Goal: Information Seeking & Learning: Learn about a topic

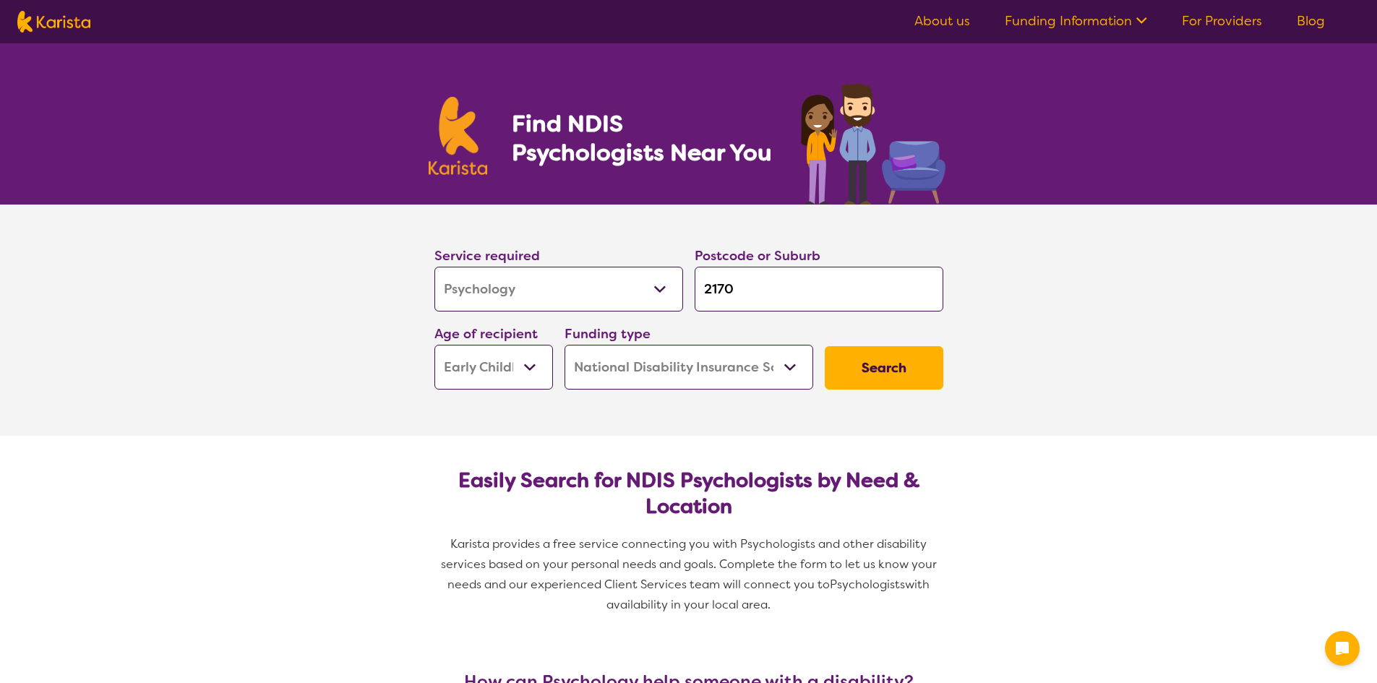
select select "Psychology"
select select "EC"
select select "NDIS"
select select "Psychology"
select select "EC"
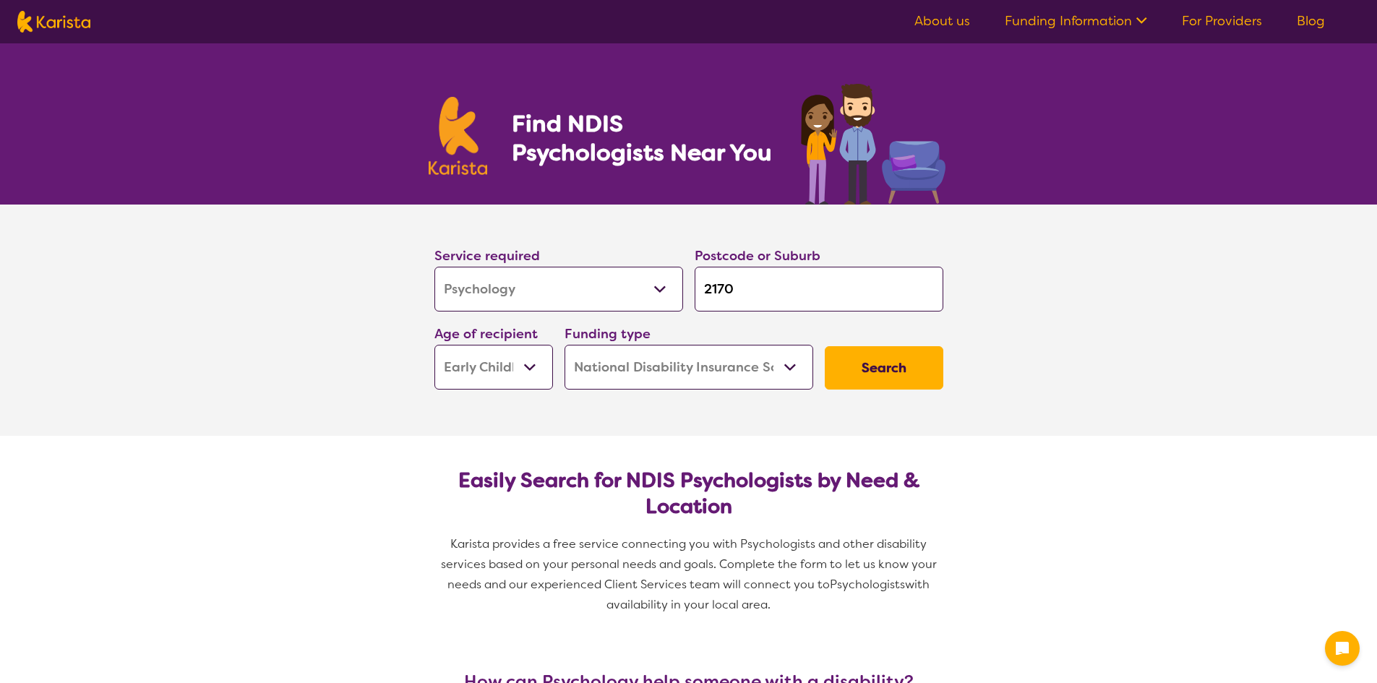
select select "NDIS"
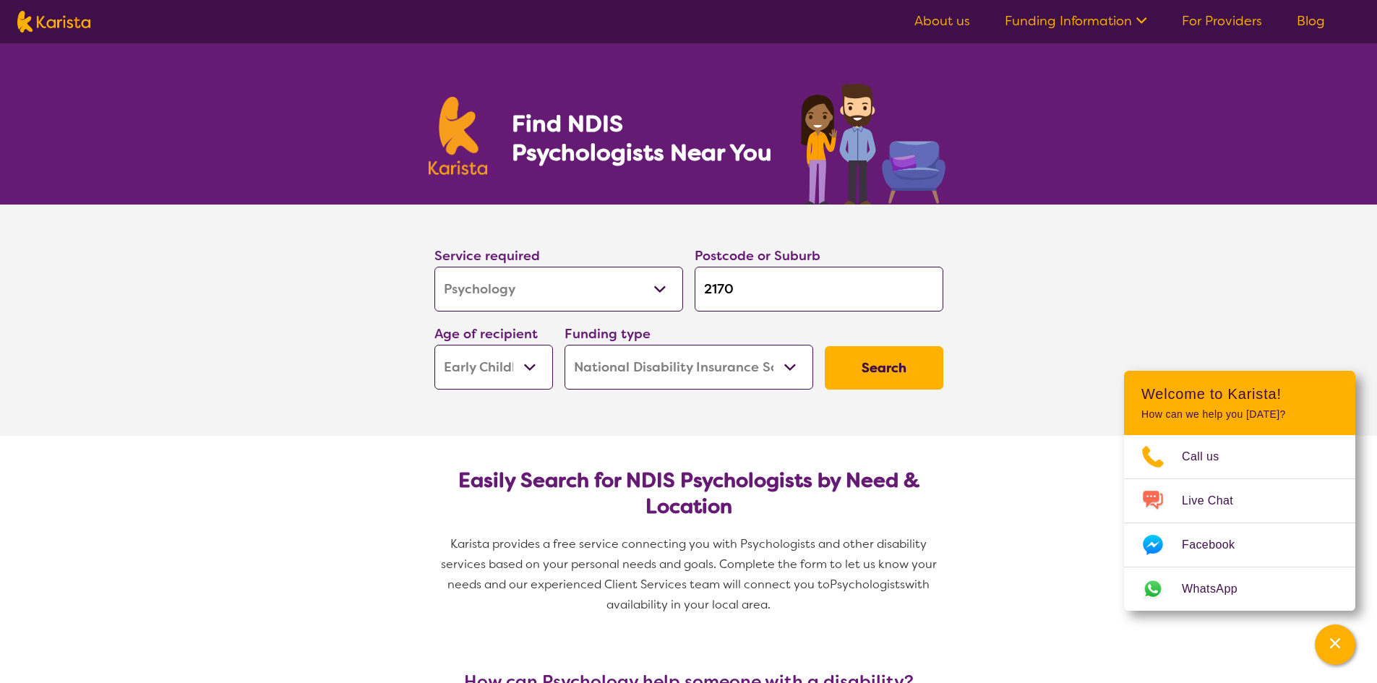
drag, startPoint x: 799, startPoint y: 291, endPoint x: 682, endPoint y: 286, distance: 116.5
click at [682, 286] on div "Service required Allied Health Assistant Assessment ([MEDICAL_DATA] or [MEDICAL…" at bounding box center [689, 317] width 520 height 156
type input "2"
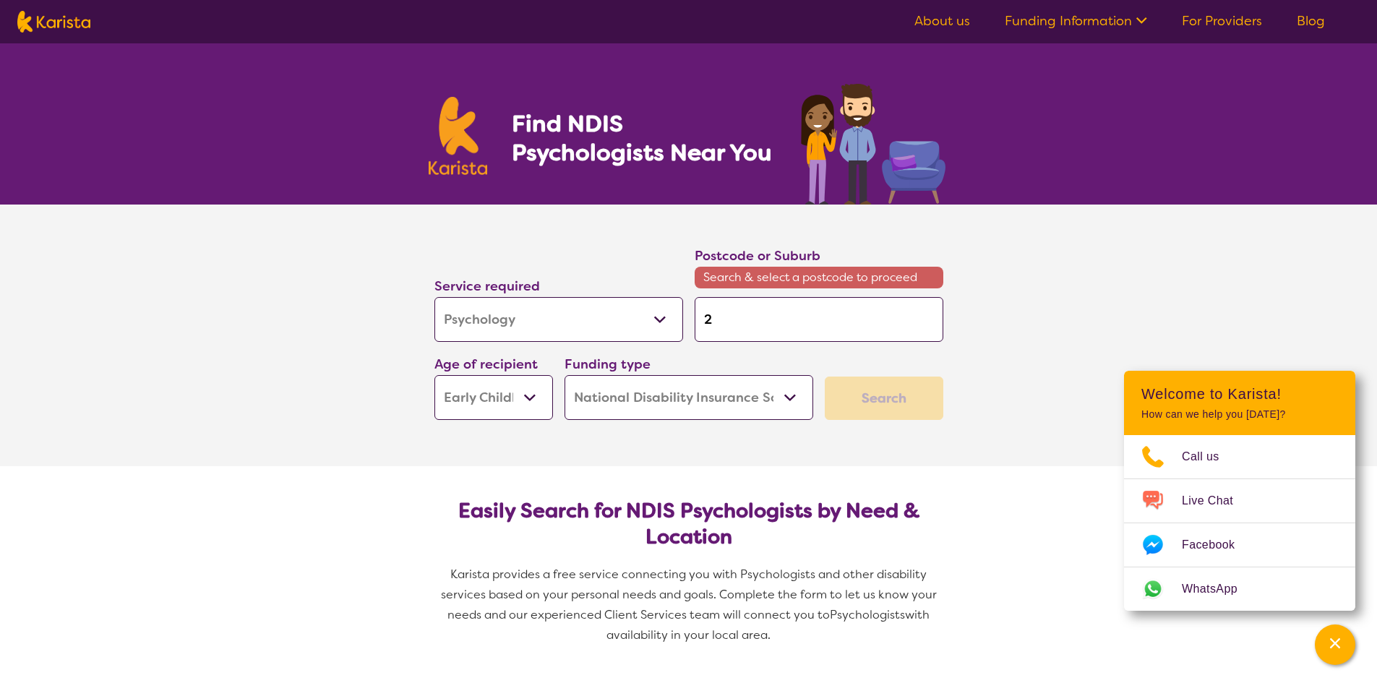
type input "25"
type input "256"
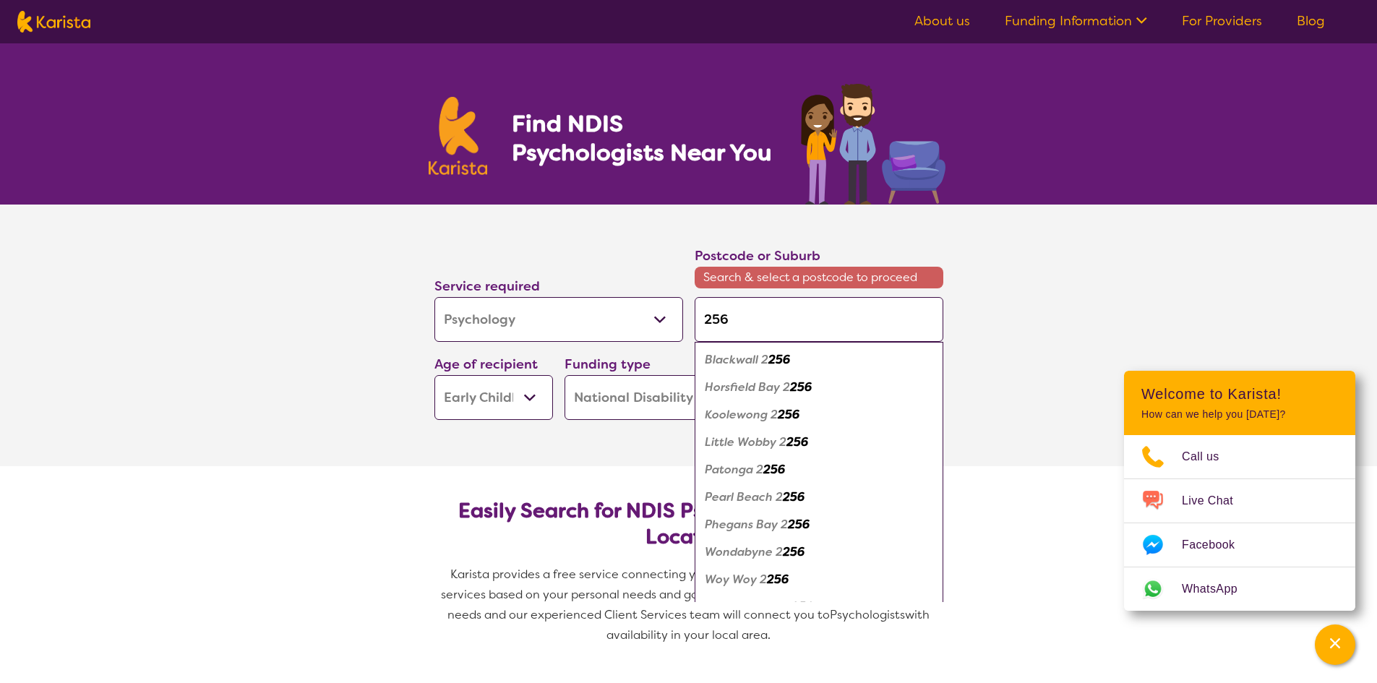
type input "2560"
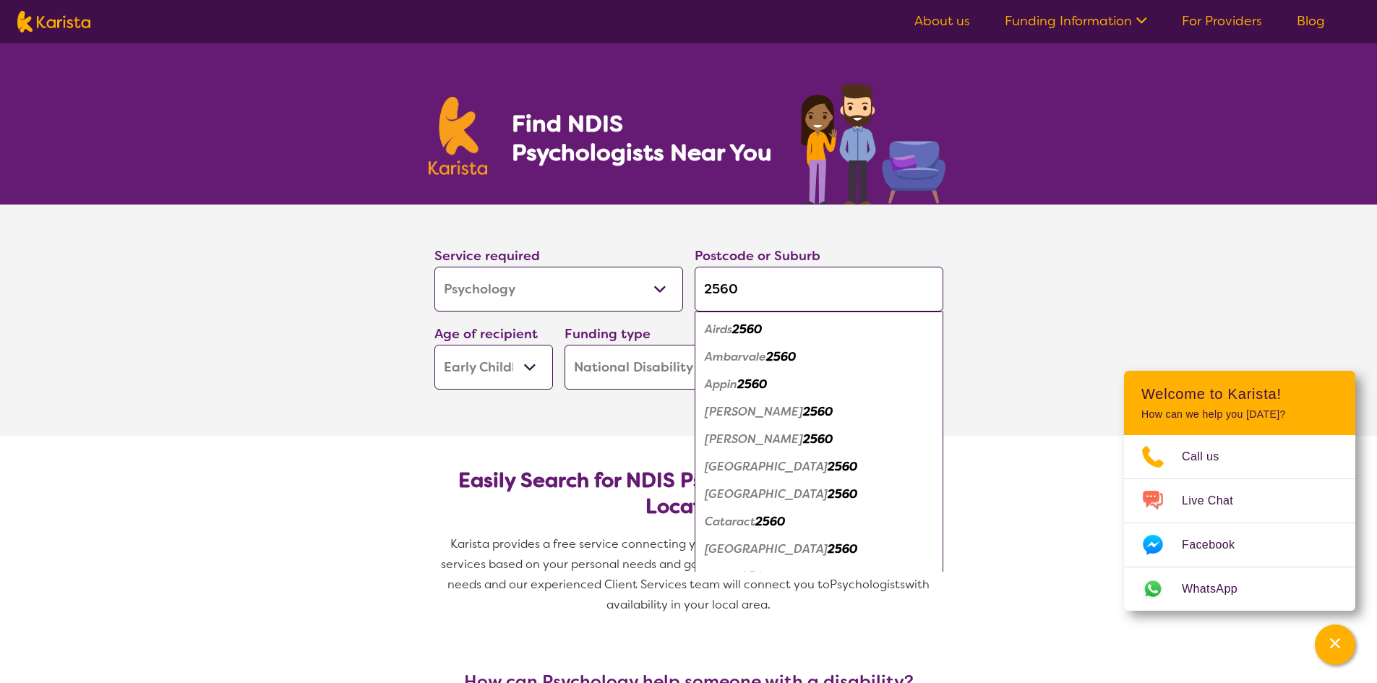
type input "2560"
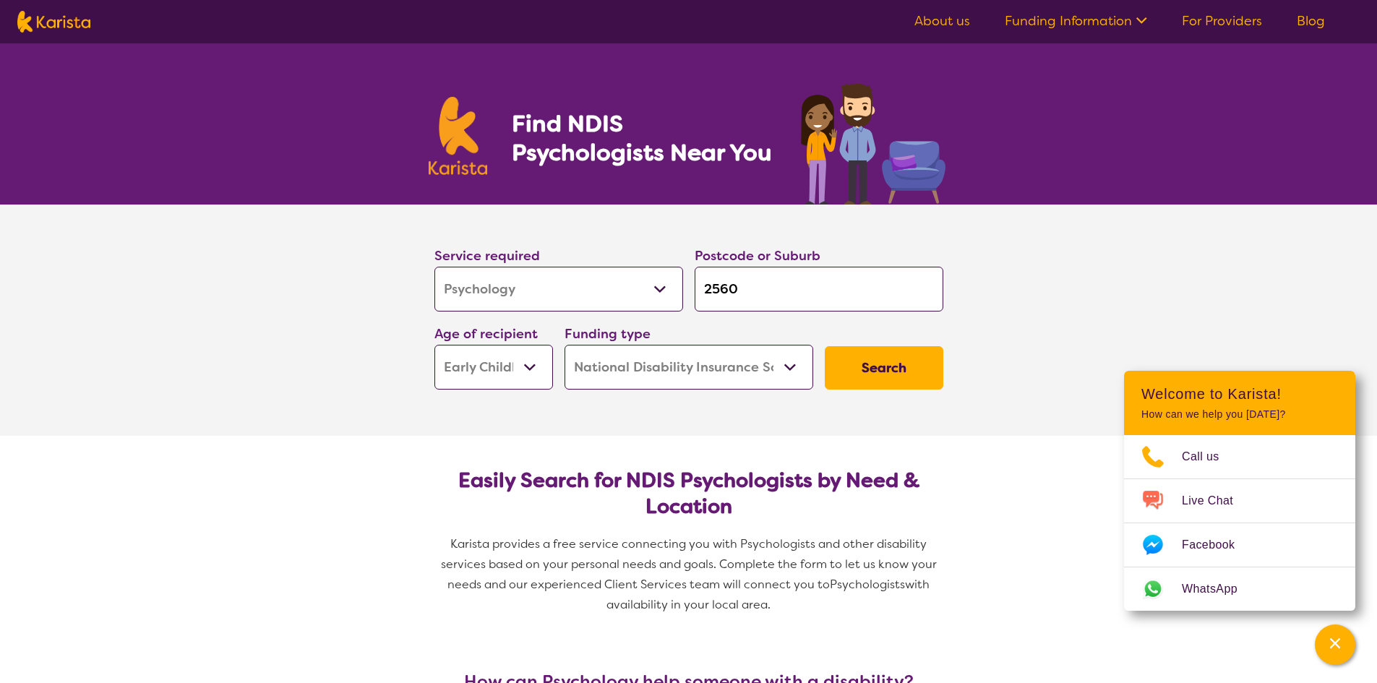
click at [262, 17] on nav "About us Funding Information NDIS - National Disability Insurance Scheme HCP - …" at bounding box center [688, 21] width 1377 height 43
click at [527, 373] on select "Early Childhood - 0 to 9 Child - 10 to 11 Adolescent - 12 to 17 Adult - 18 to 6…" at bounding box center [493, 367] width 119 height 45
select select "AS"
click at [434, 345] on select "Early Childhood - 0 to 9 Child - 10 to 11 Adolescent - 12 to 17 Adult - 18 to 6…" at bounding box center [493, 367] width 119 height 45
select select "AS"
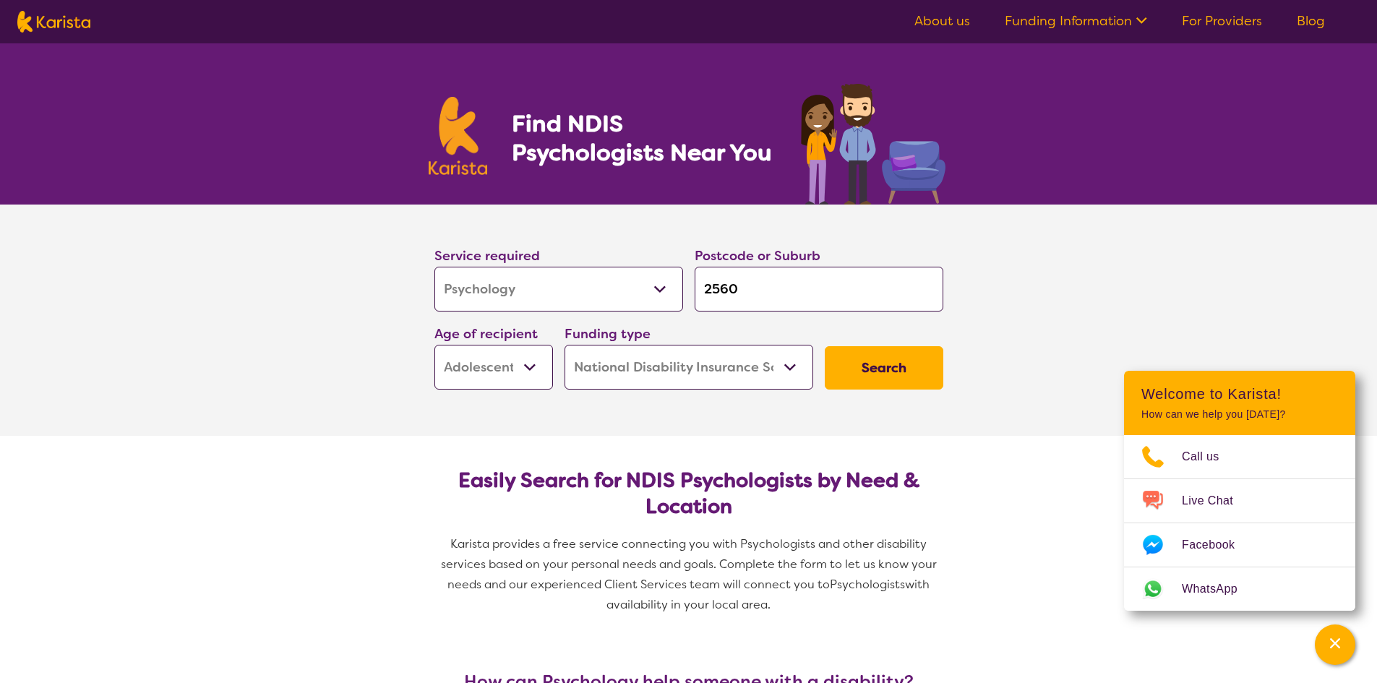
click at [875, 370] on button "Search" at bounding box center [884, 367] width 119 height 43
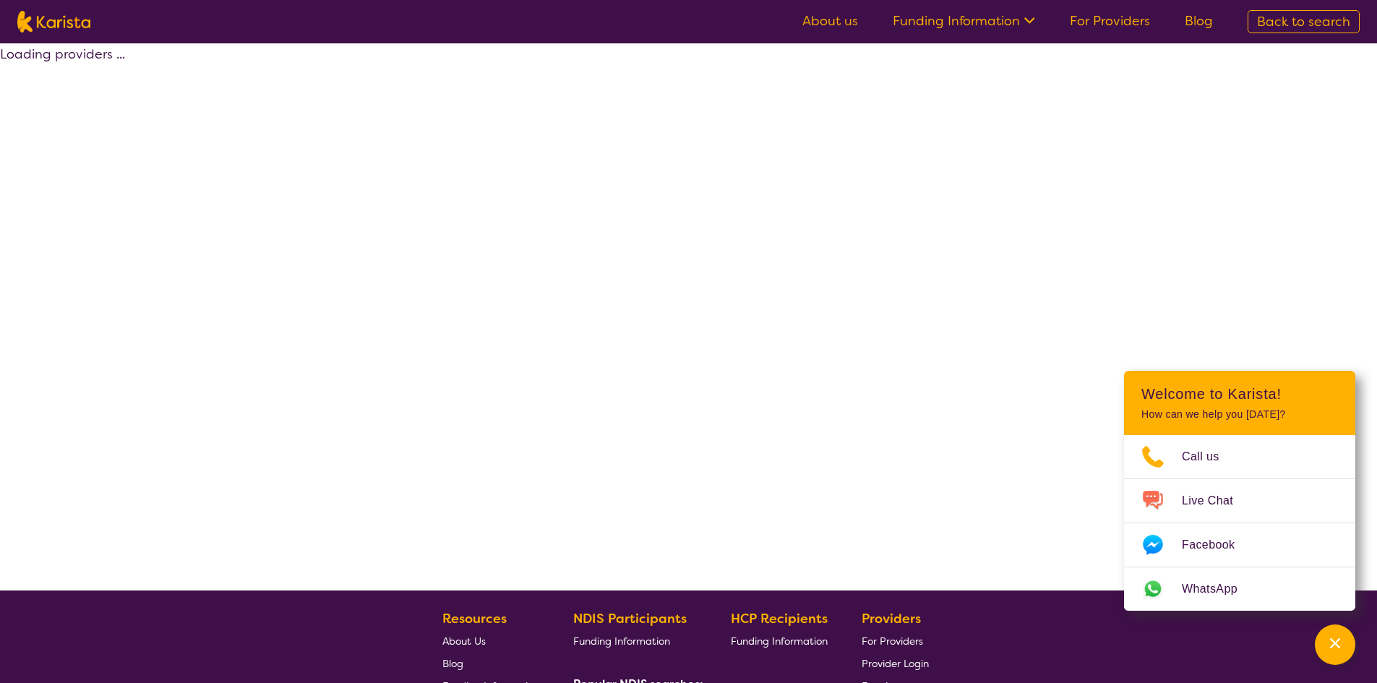
select select "by_score"
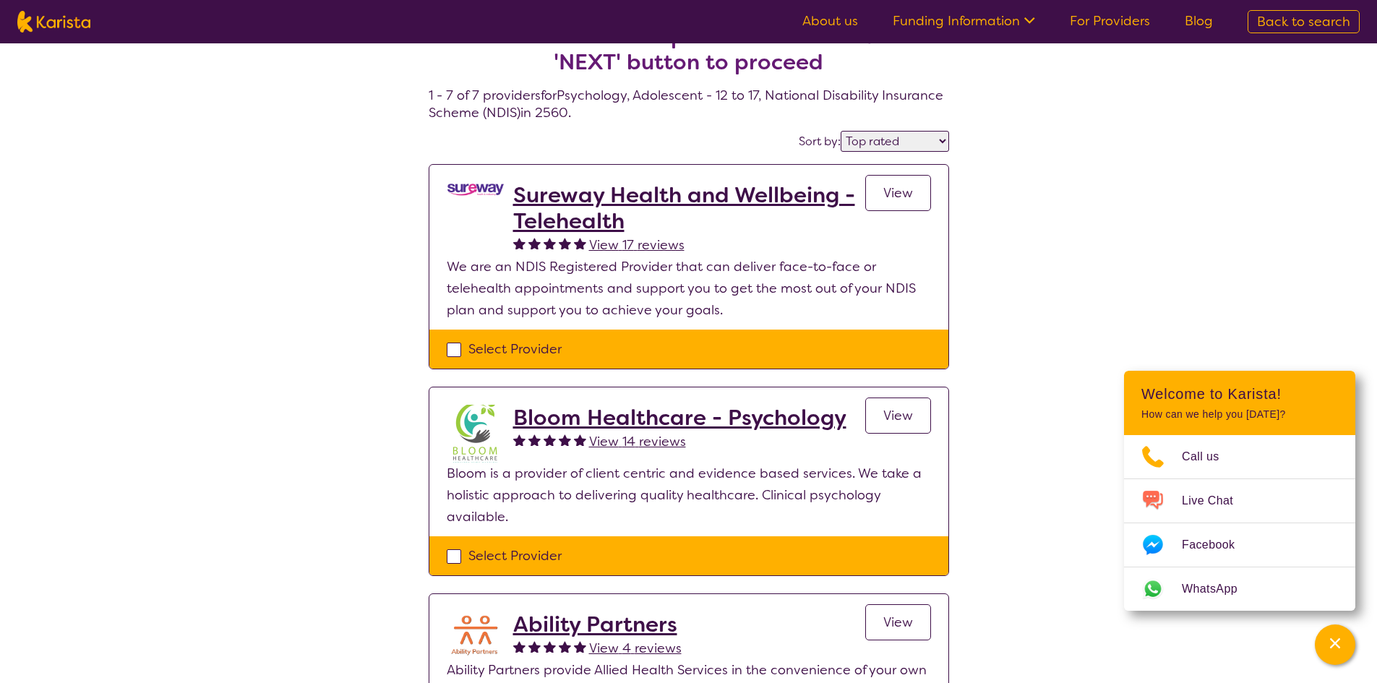
scroll to position [72, 0]
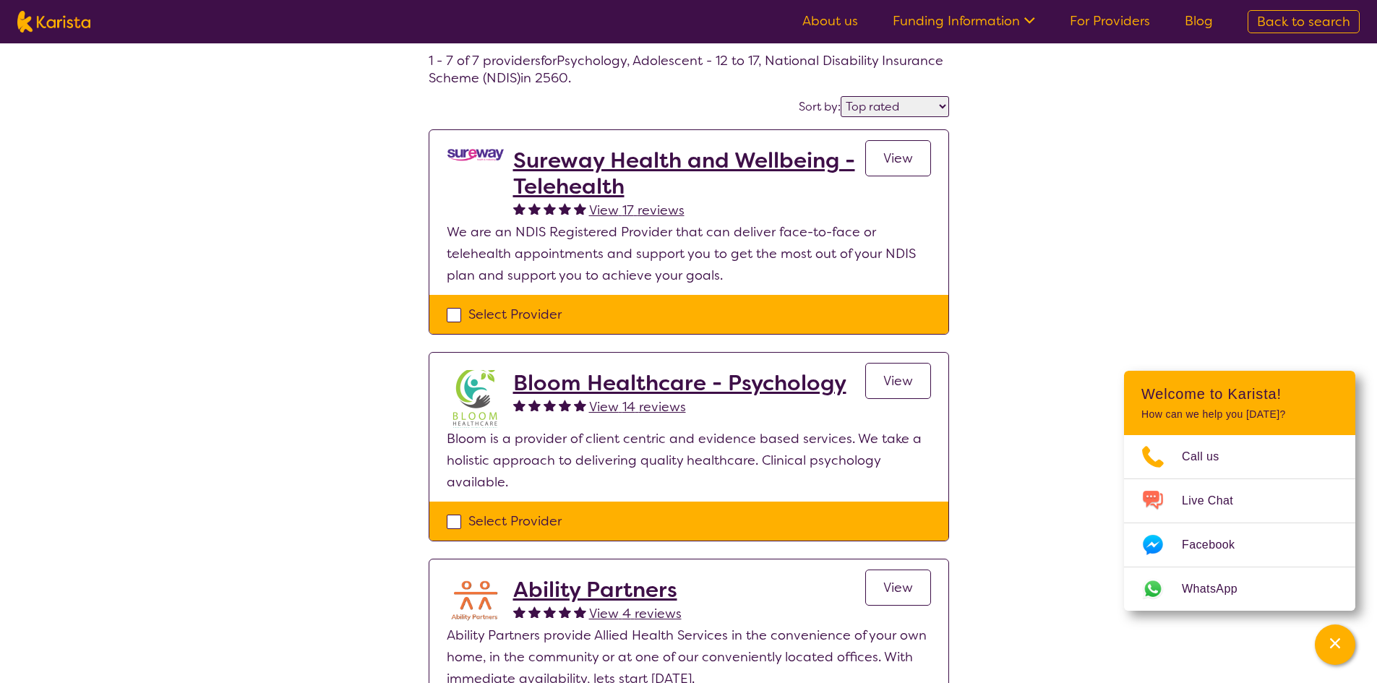
click at [614, 409] on span "View 14 reviews" at bounding box center [637, 406] width 97 height 17
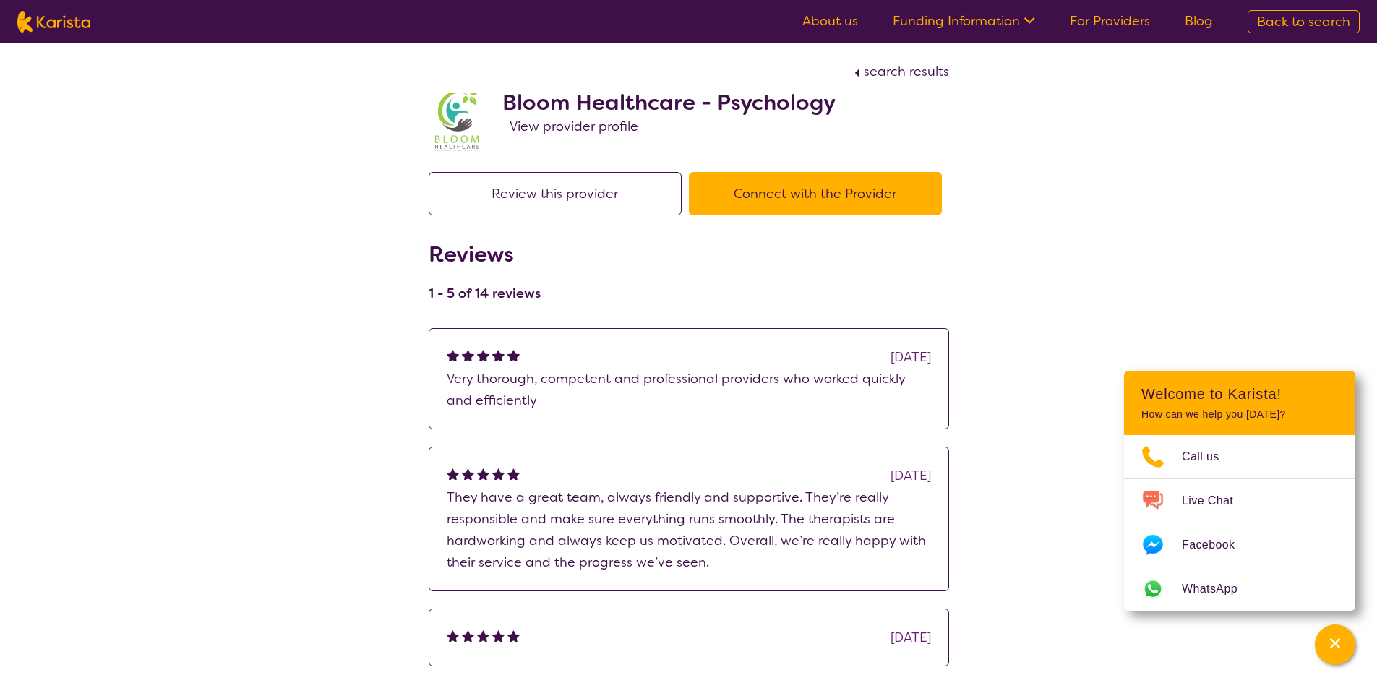
click at [850, 190] on button "Connect with the Provider" at bounding box center [815, 193] width 253 height 43
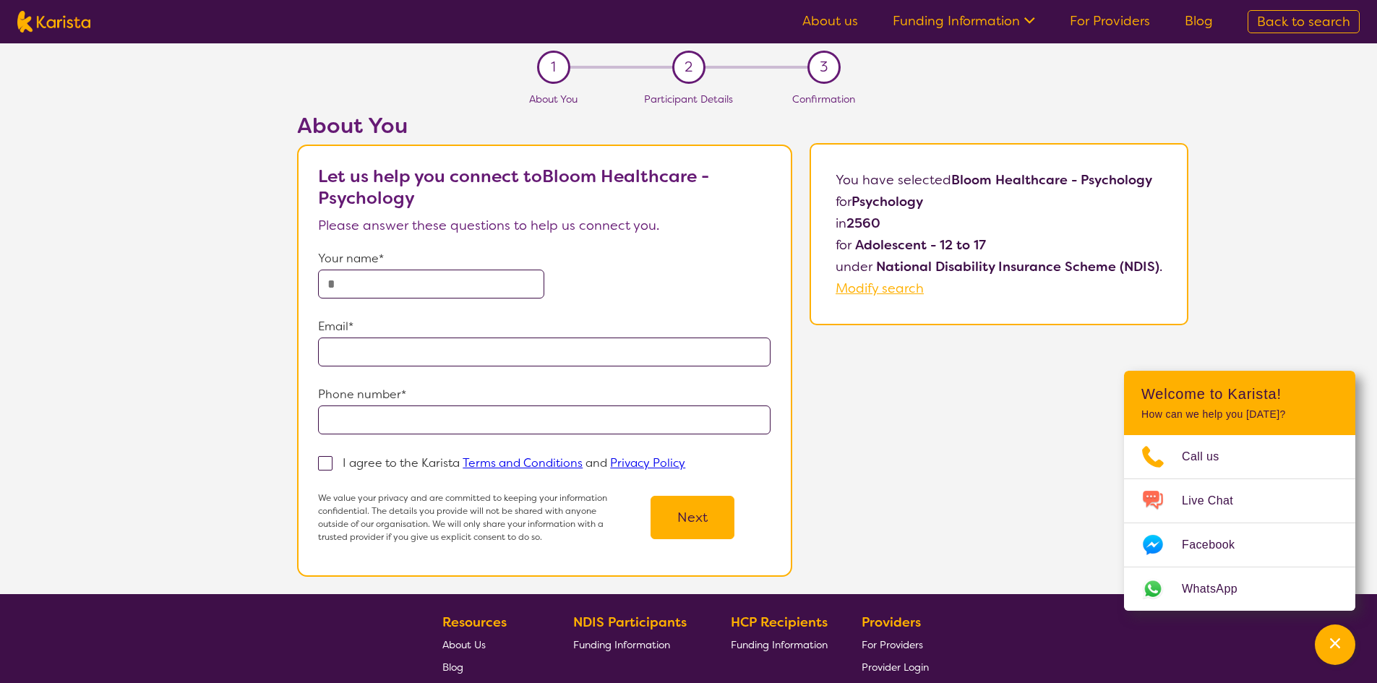
click at [444, 294] on input "text" at bounding box center [431, 284] width 226 height 29
type input "*********"
click at [406, 362] on input "email" at bounding box center [544, 352] width 453 height 29
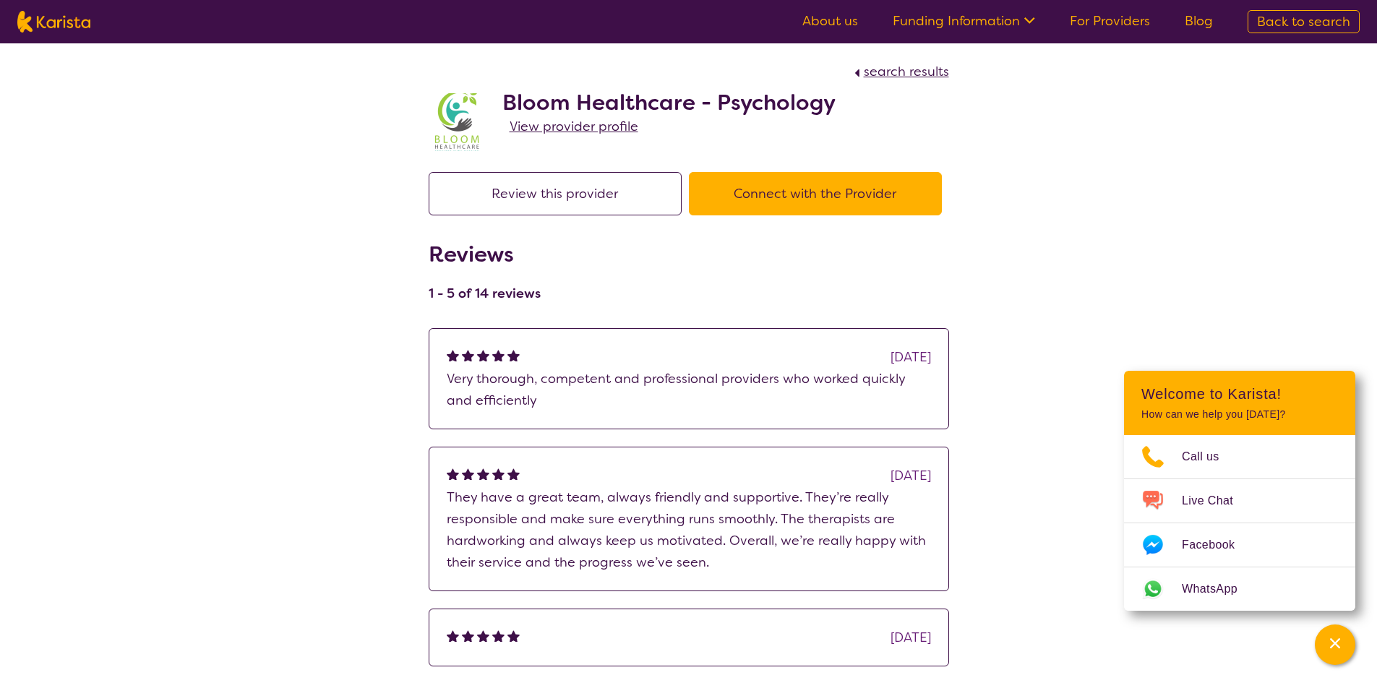
click at [612, 190] on button "Review this provider" at bounding box center [555, 193] width 253 height 43
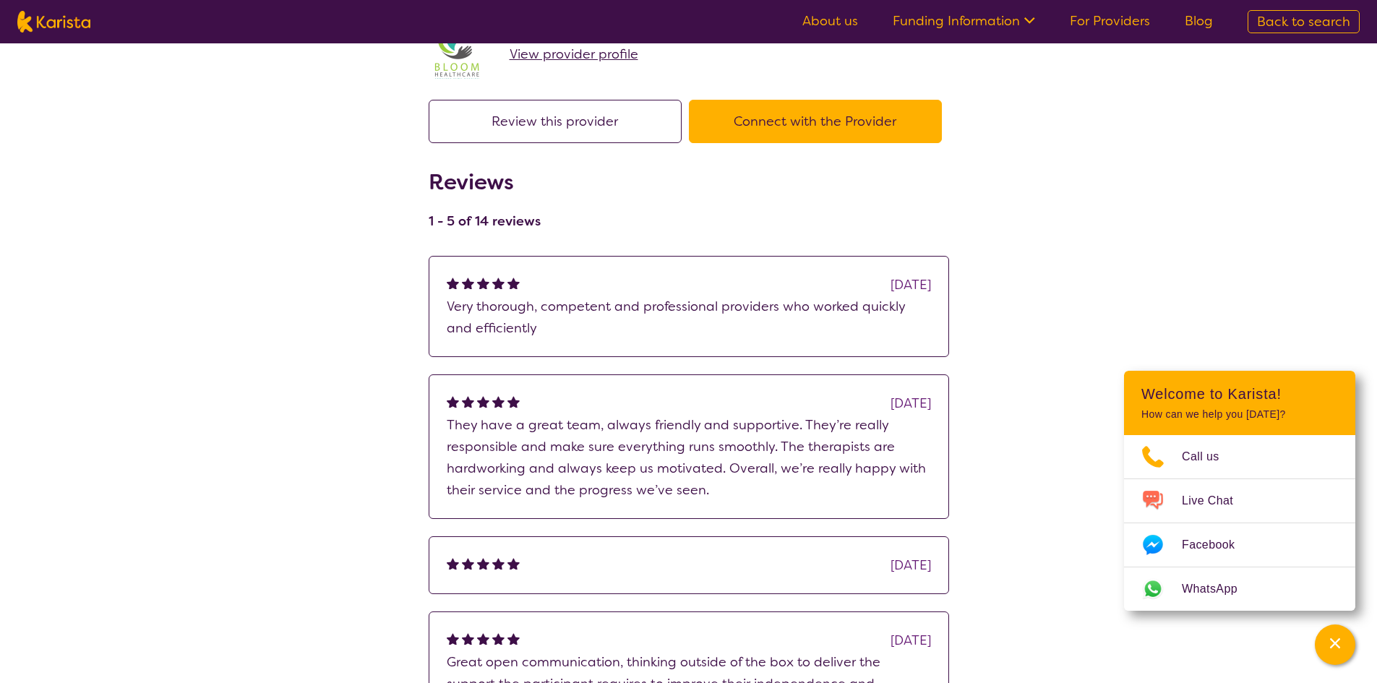
select select "by_score"
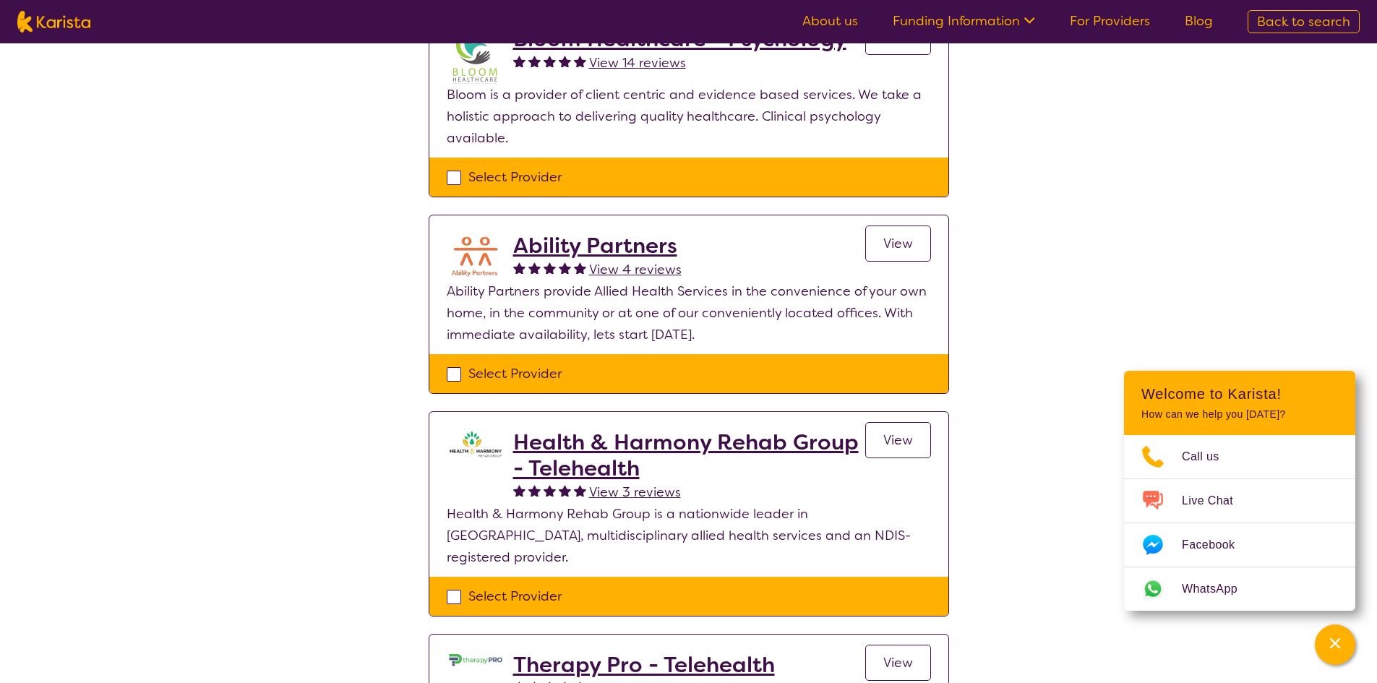
scroll to position [795, 0]
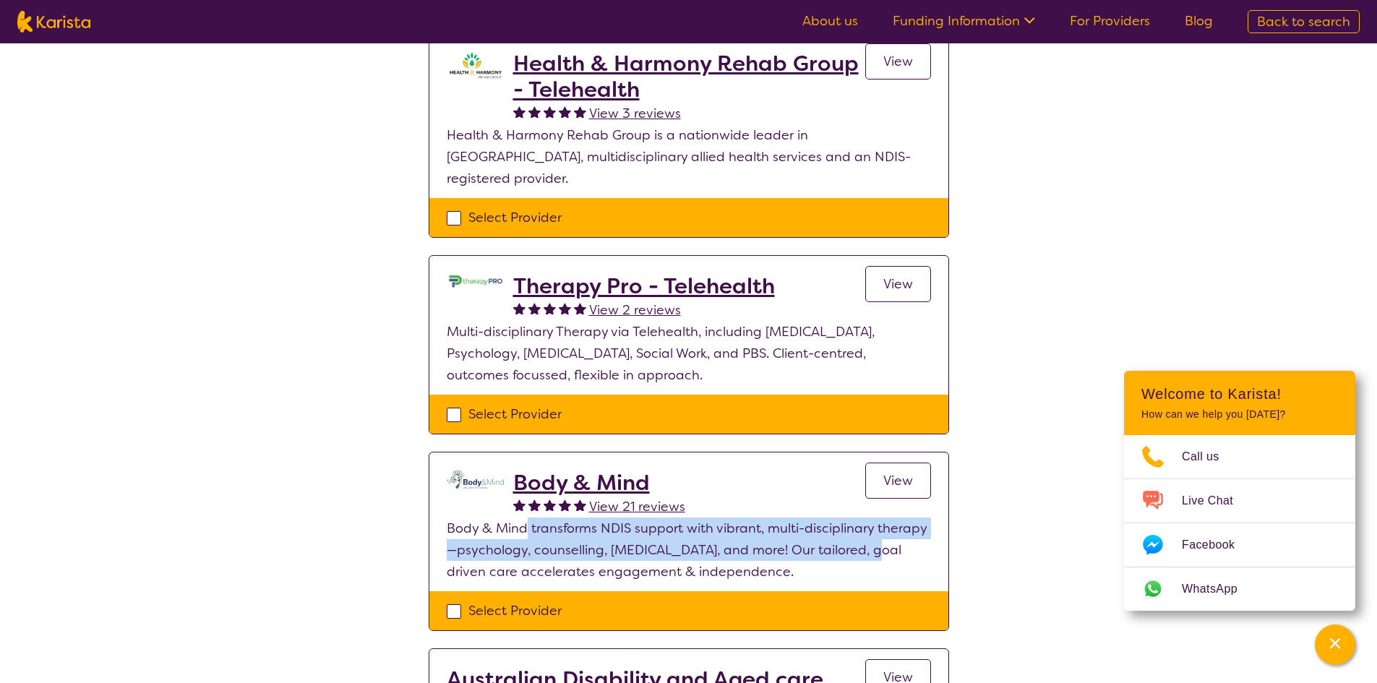
drag, startPoint x: 628, startPoint y: 505, endPoint x: 872, endPoint y: 536, distance: 245.5
click at [872, 536] on p "Body & Mind transforms NDIS support with vibrant, multi-disciplinary therapy—ps…" at bounding box center [689, 550] width 484 height 65
click at [569, 536] on p "Body & Mind transforms NDIS support with vibrant, multi-disciplinary therapy—ps…" at bounding box center [689, 550] width 484 height 65
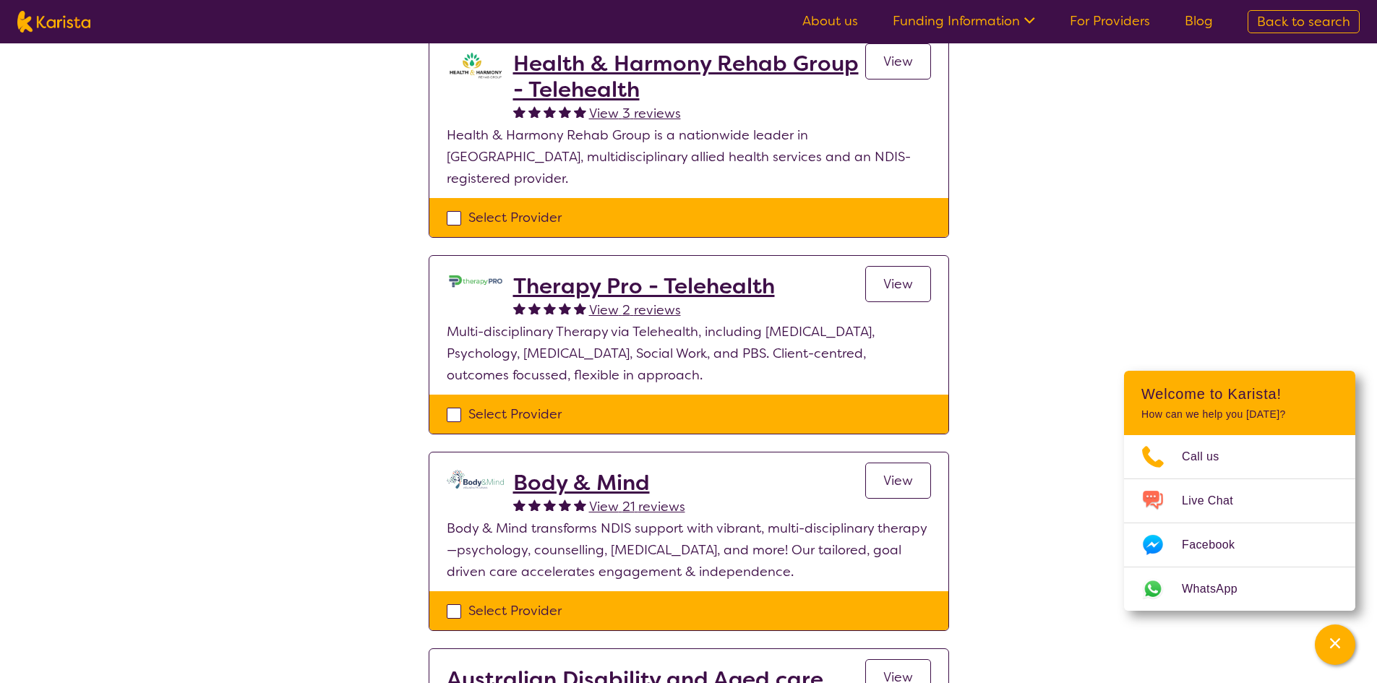
click at [569, 470] on h2 "Body & Mind" at bounding box center [599, 483] width 172 height 26
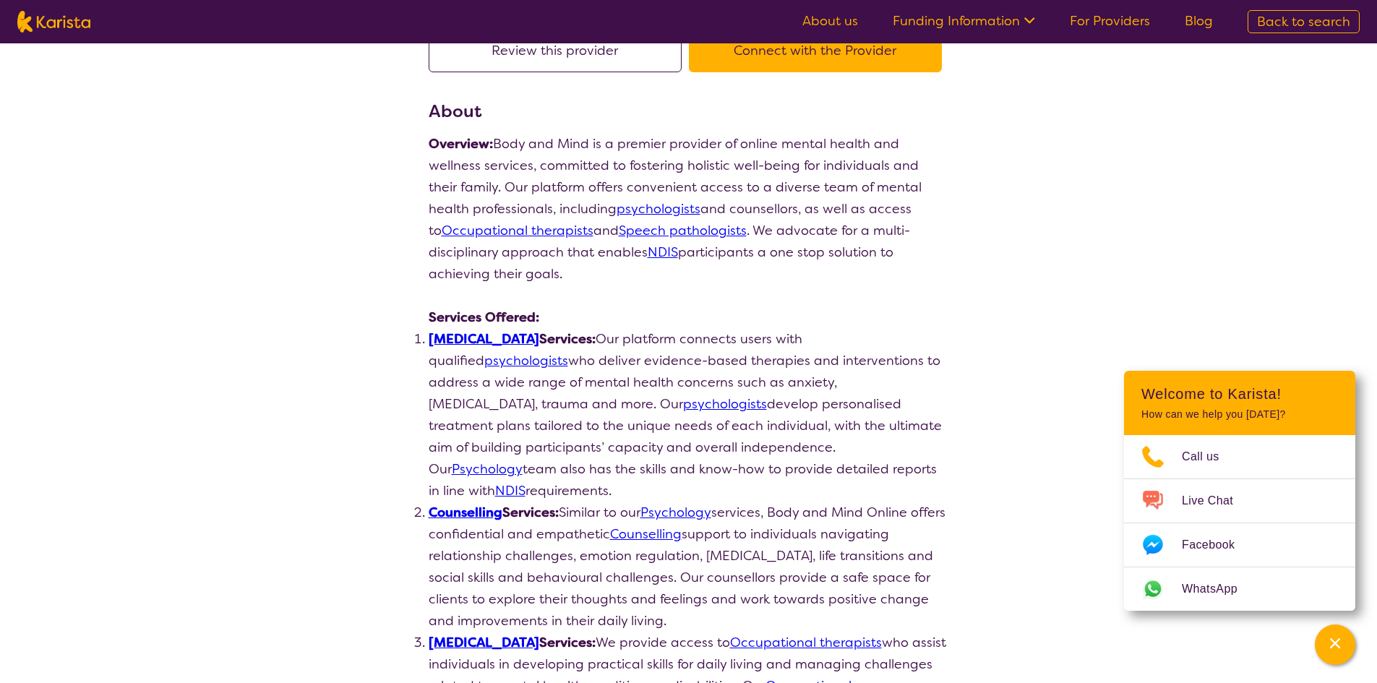
scroll to position [145, 0]
click at [482, 343] on link "[MEDICAL_DATA]" at bounding box center [484, 337] width 111 height 17
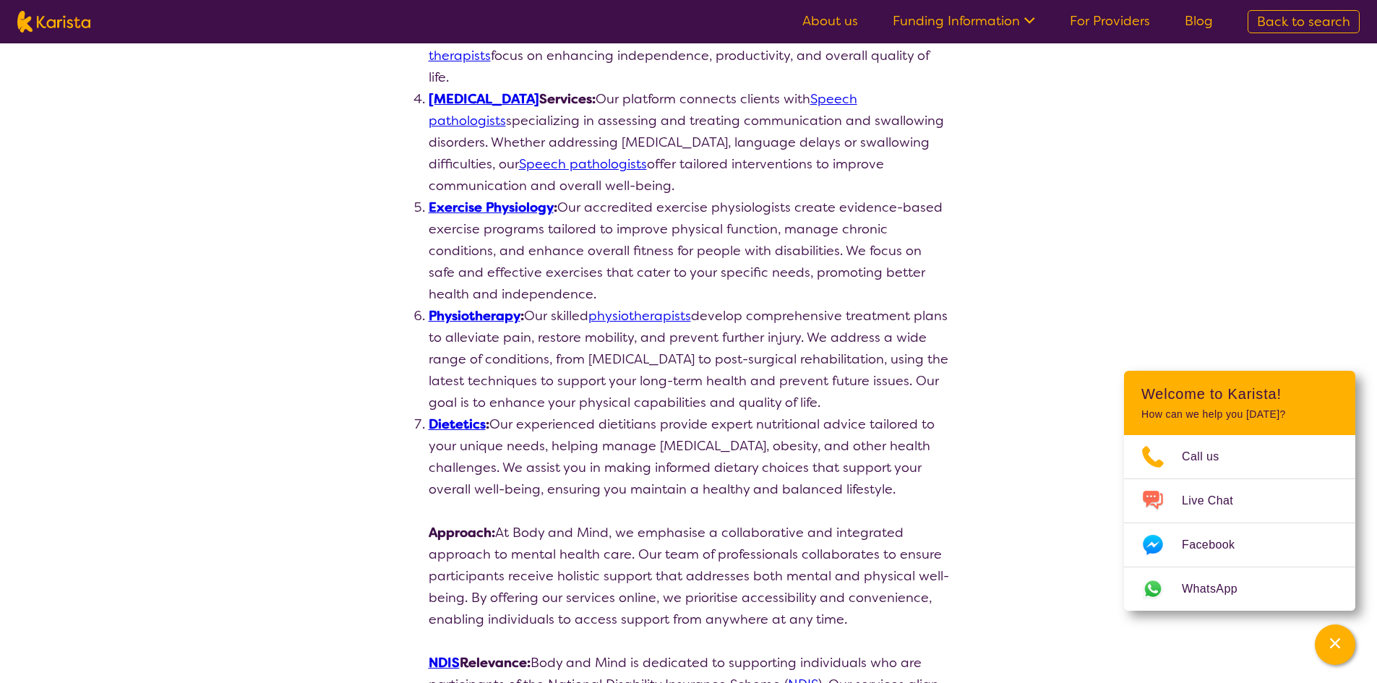
select select "by_score"
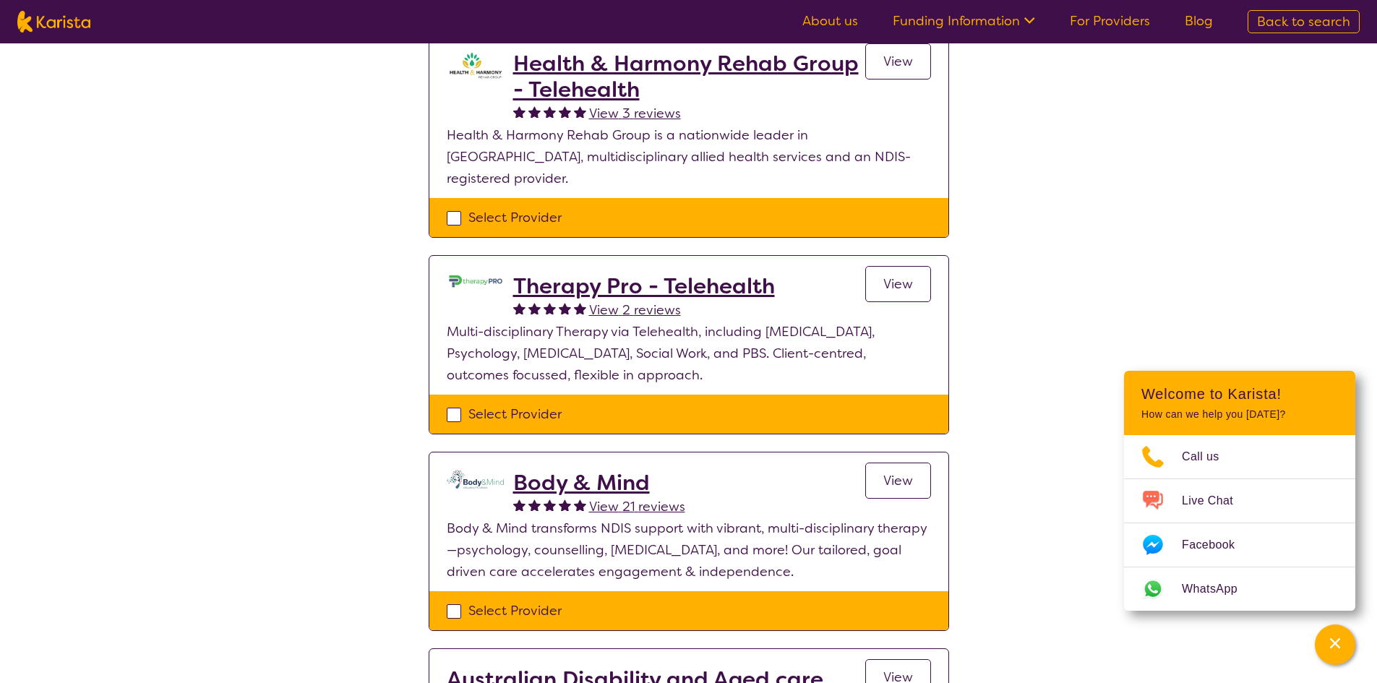
click at [665, 470] on h2 "Body & Mind" at bounding box center [599, 483] width 172 height 26
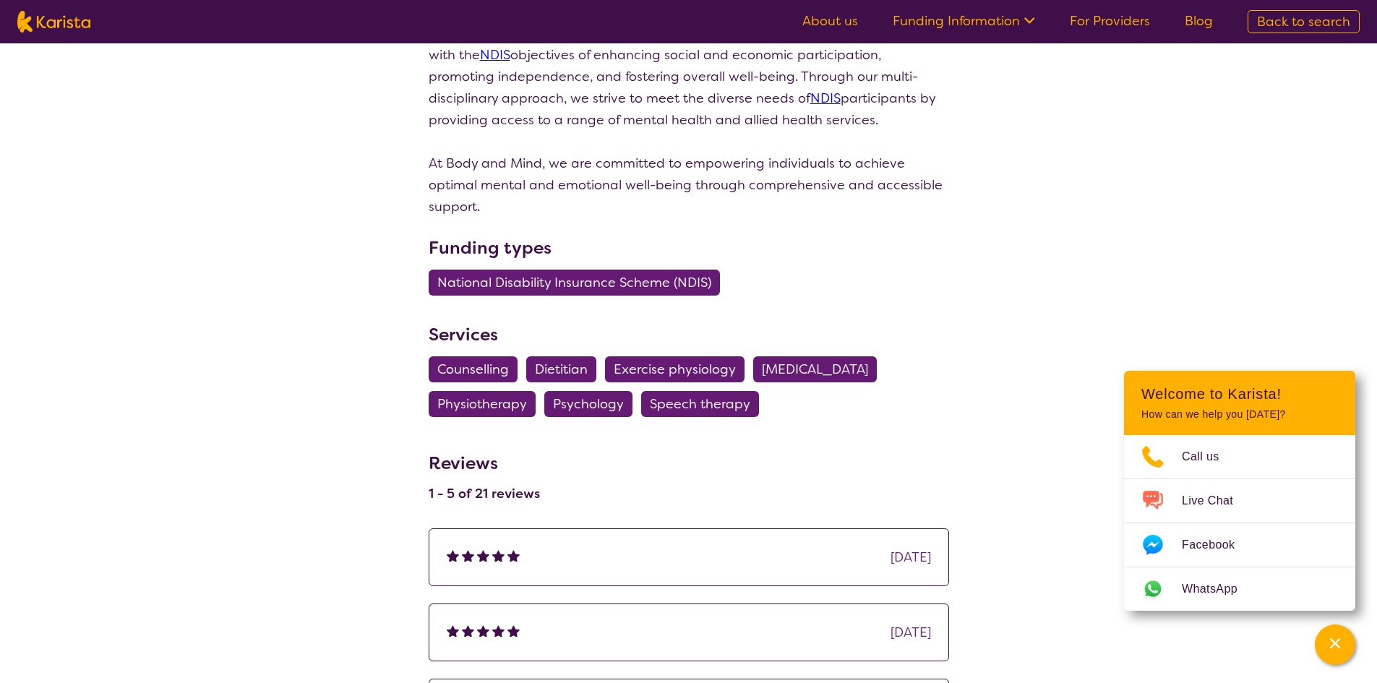
scroll to position [1446, 0]
click at [588, 392] on span "Psychology" at bounding box center [588, 405] width 71 height 26
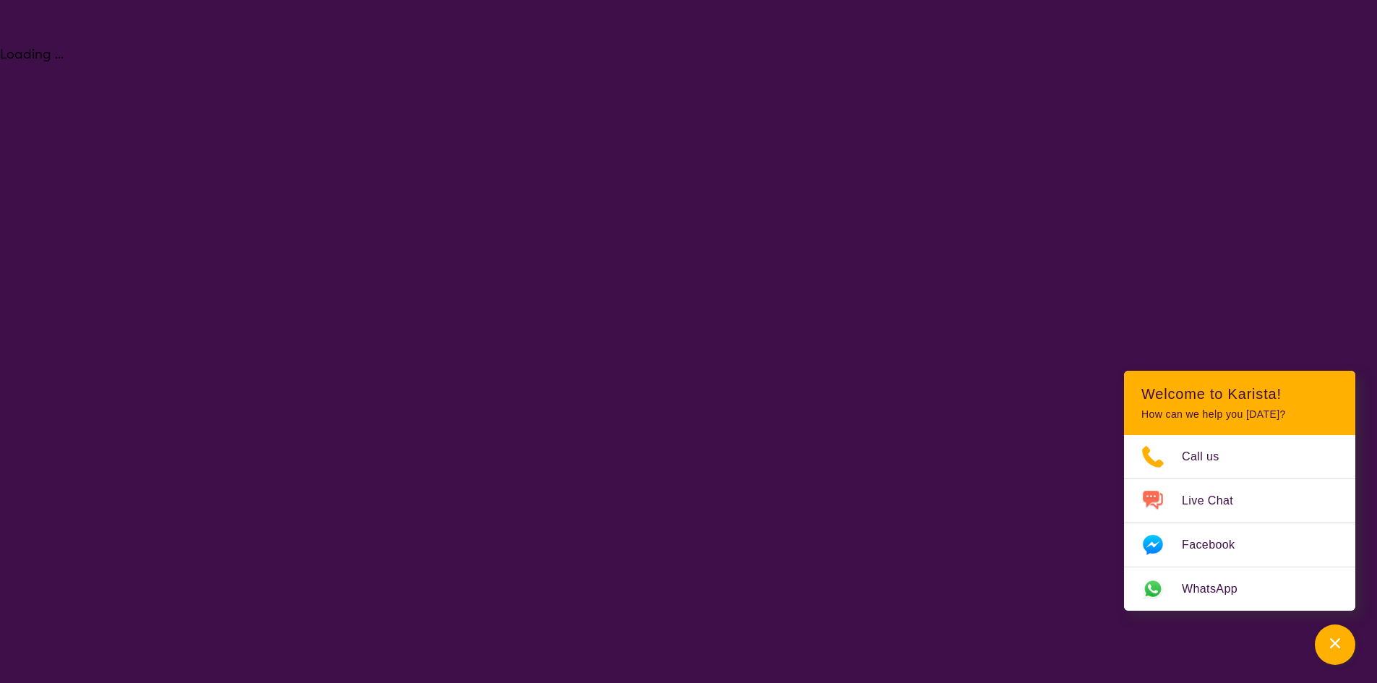
select select "Psychology"
select select "AS"
select select "NDIS"
select select "Psychology"
select select "AS"
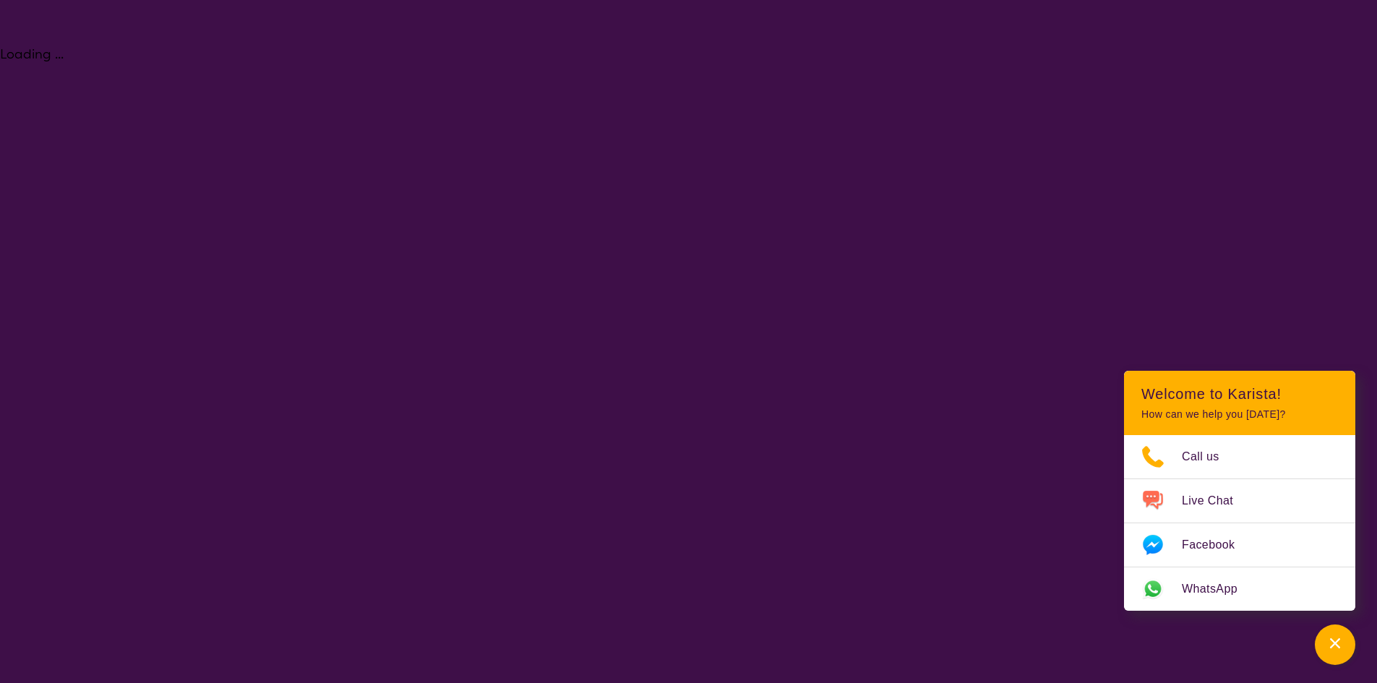
select select "NDIS"
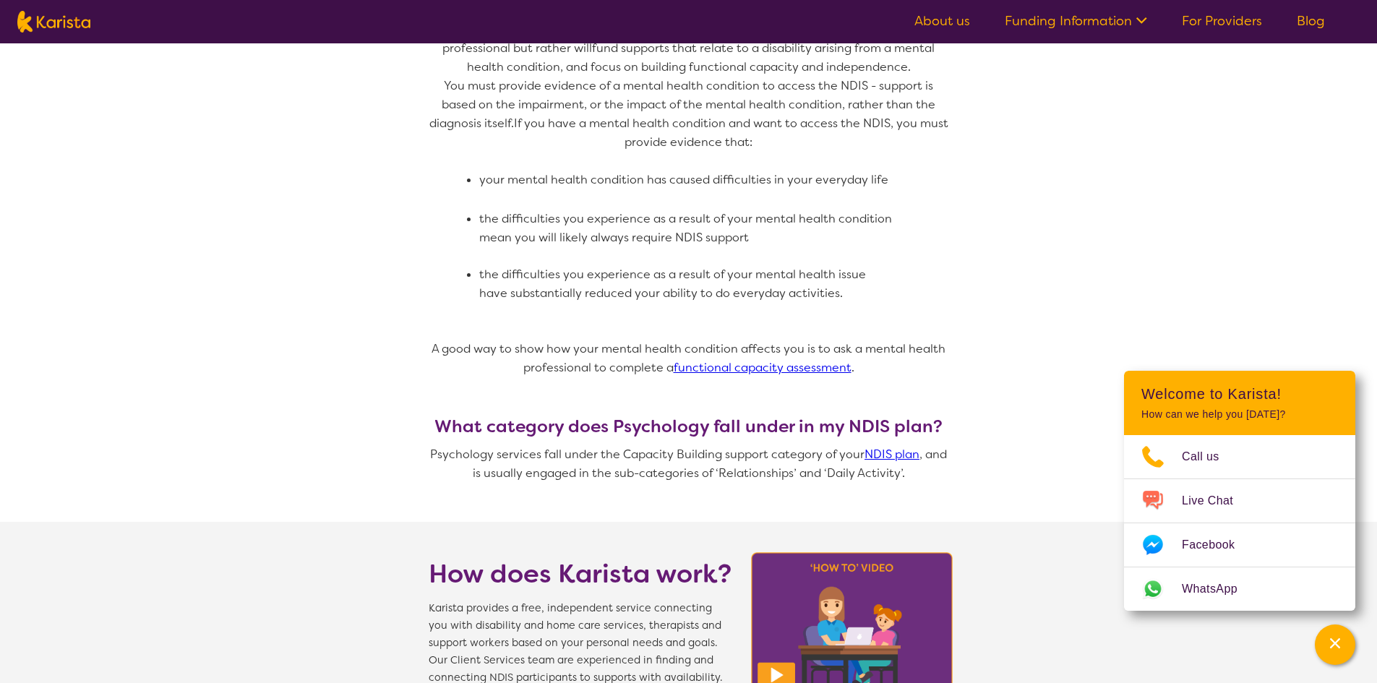
scroll to position [1012, 0]
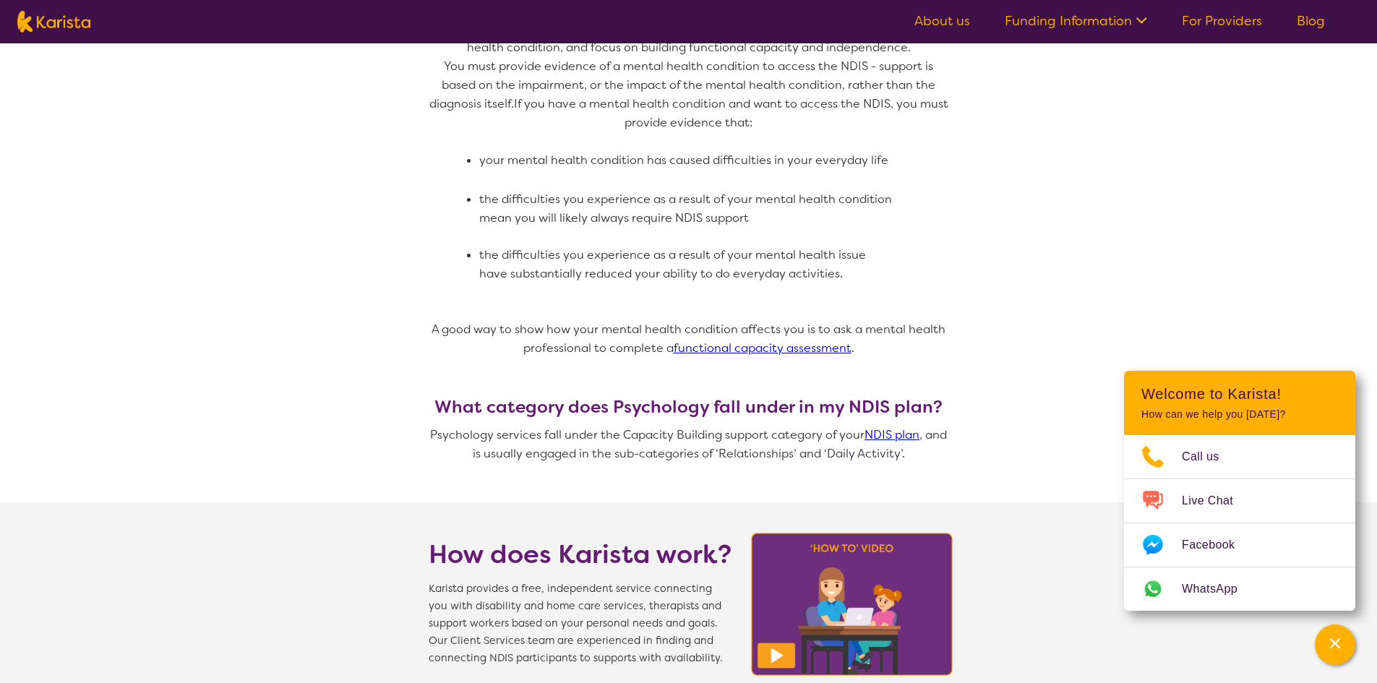
click at [791, 340] on link "functional capacity assessment" at bounding box center [763, 347] width 178 height 15
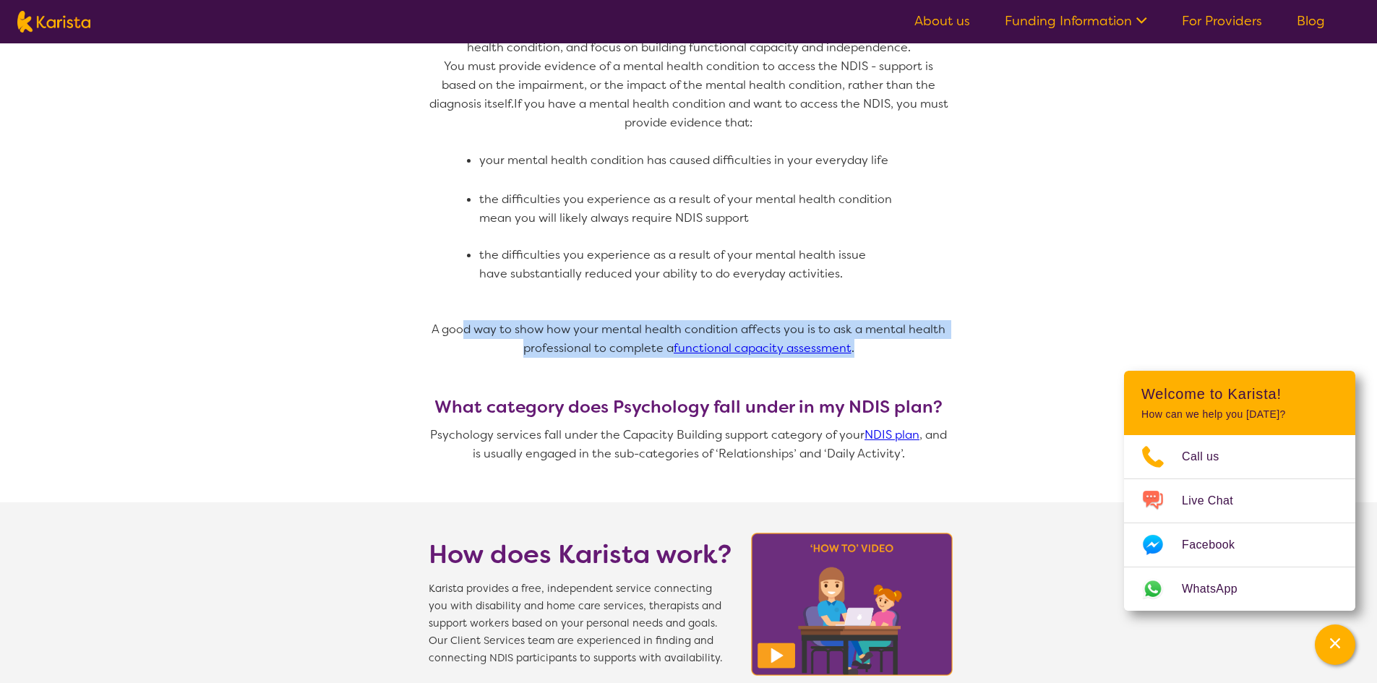
drag, startPoint x: 465, startPoint y: 311, endPoint x: 888, endPoint y: 339, distance: 423.8
click at [885, 338] on p "A good way to show how your mental health condition affects you is to ask a men…" at bounding box center [689, 339] width 520 height 38
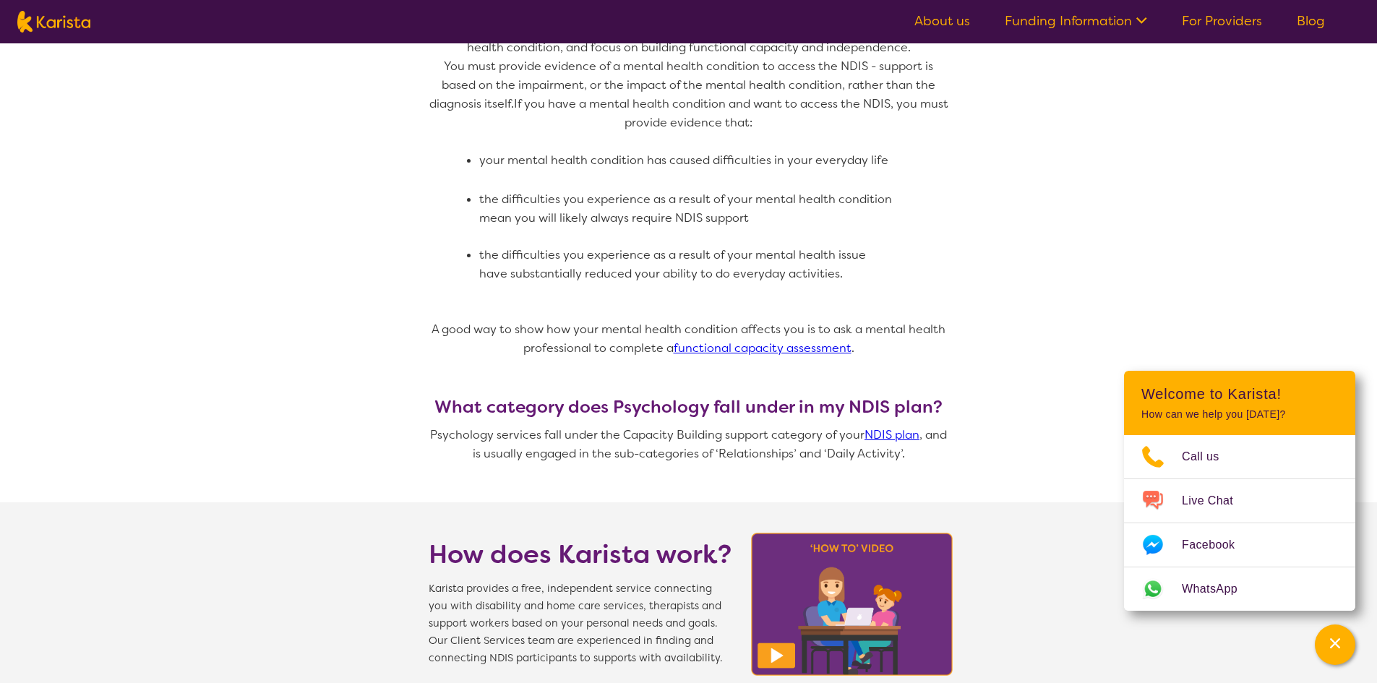
click at [902, 348] on div "Does the NDIS provide funding for Psychology services? The NDIS funds psycholog…" at bounding box center [689, 100] width 520 height 594
click at [787, 340] on link "functional capacity assessment" at bounding box center [763, 347] width 178 height 15
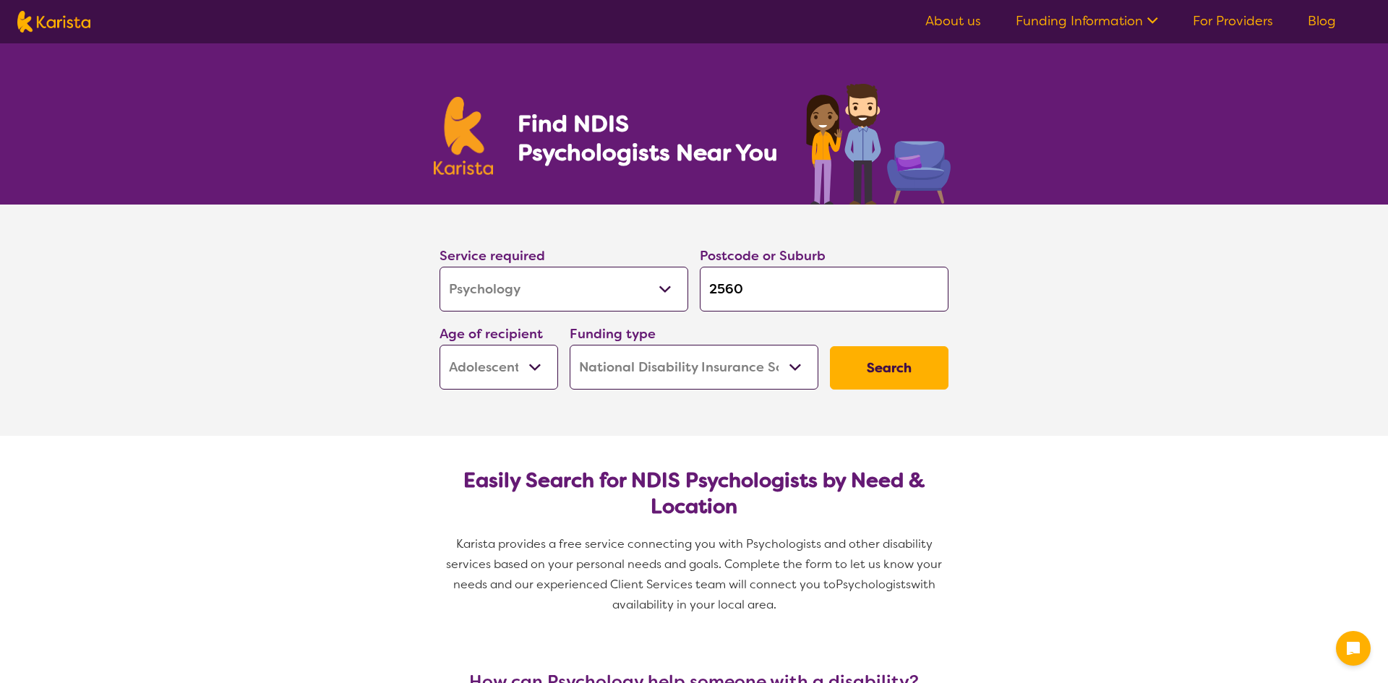
select select "Psychology"
select select "AS"
select select "NDIS"
select select "Psychology"
select select "AS"
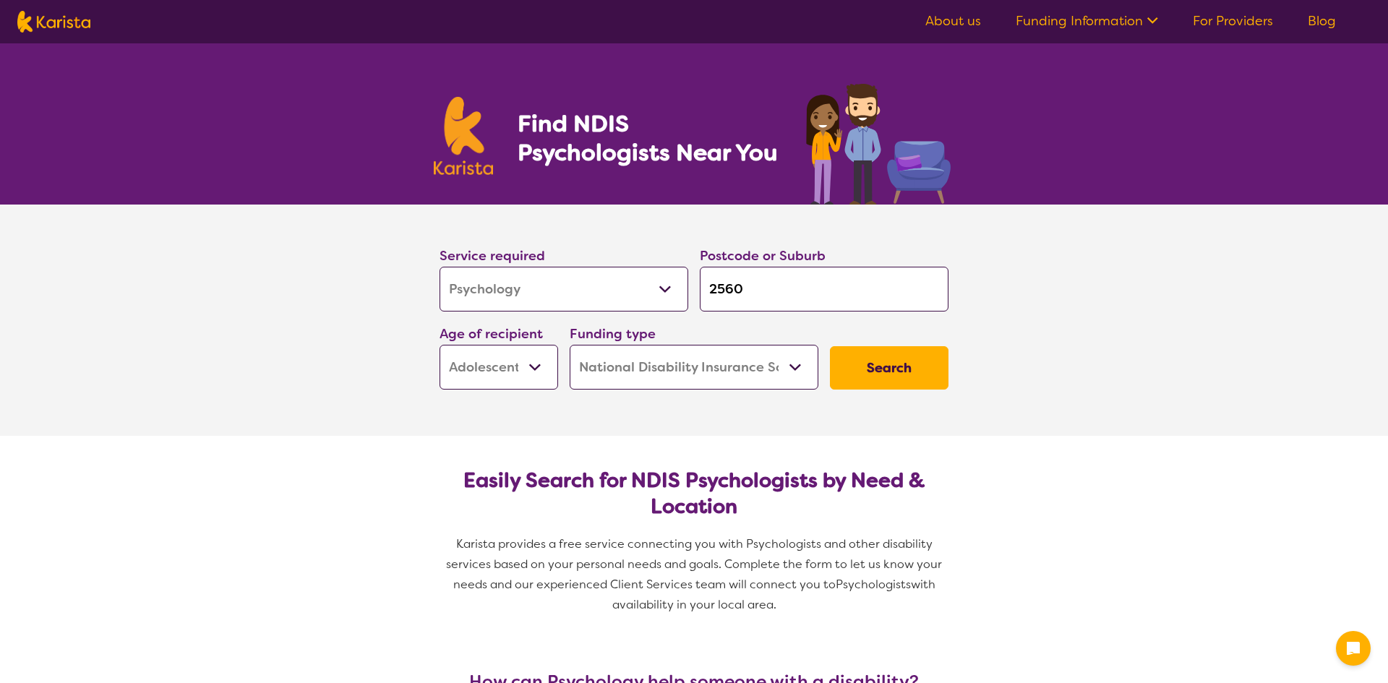
select select "NDIS"
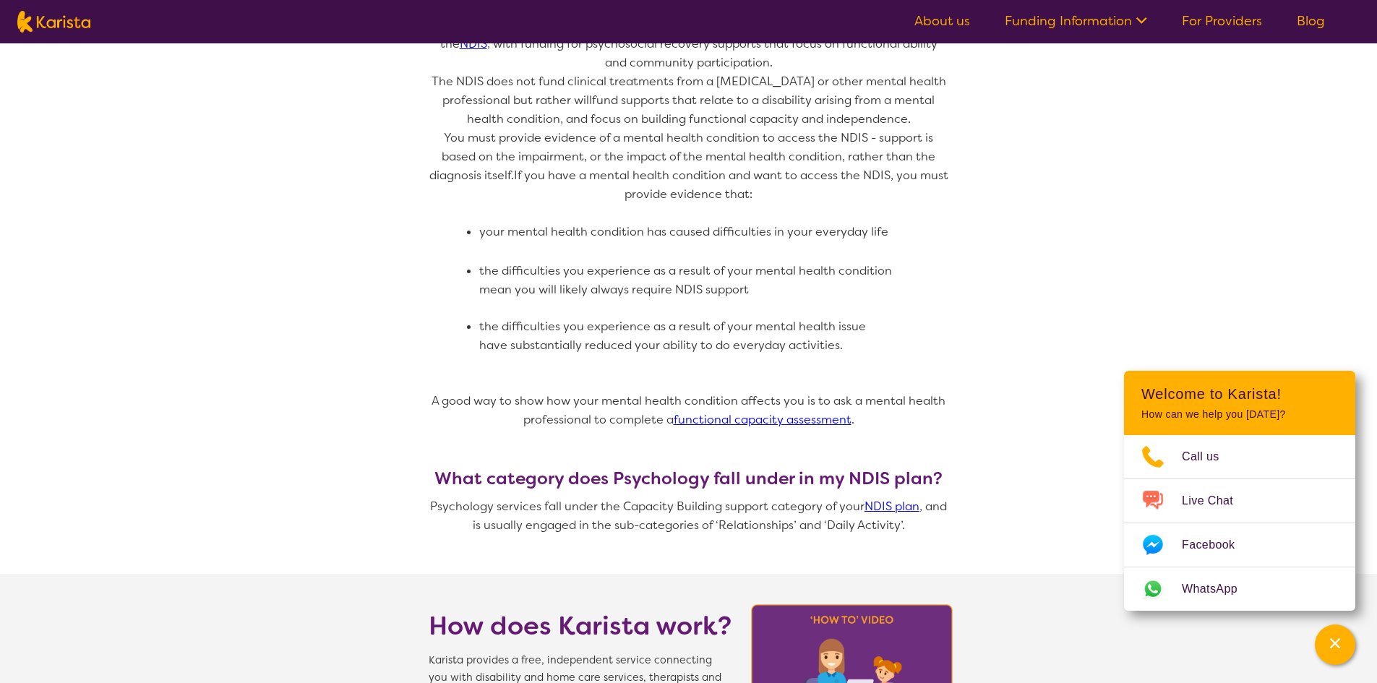
scroll to position [940, 0]
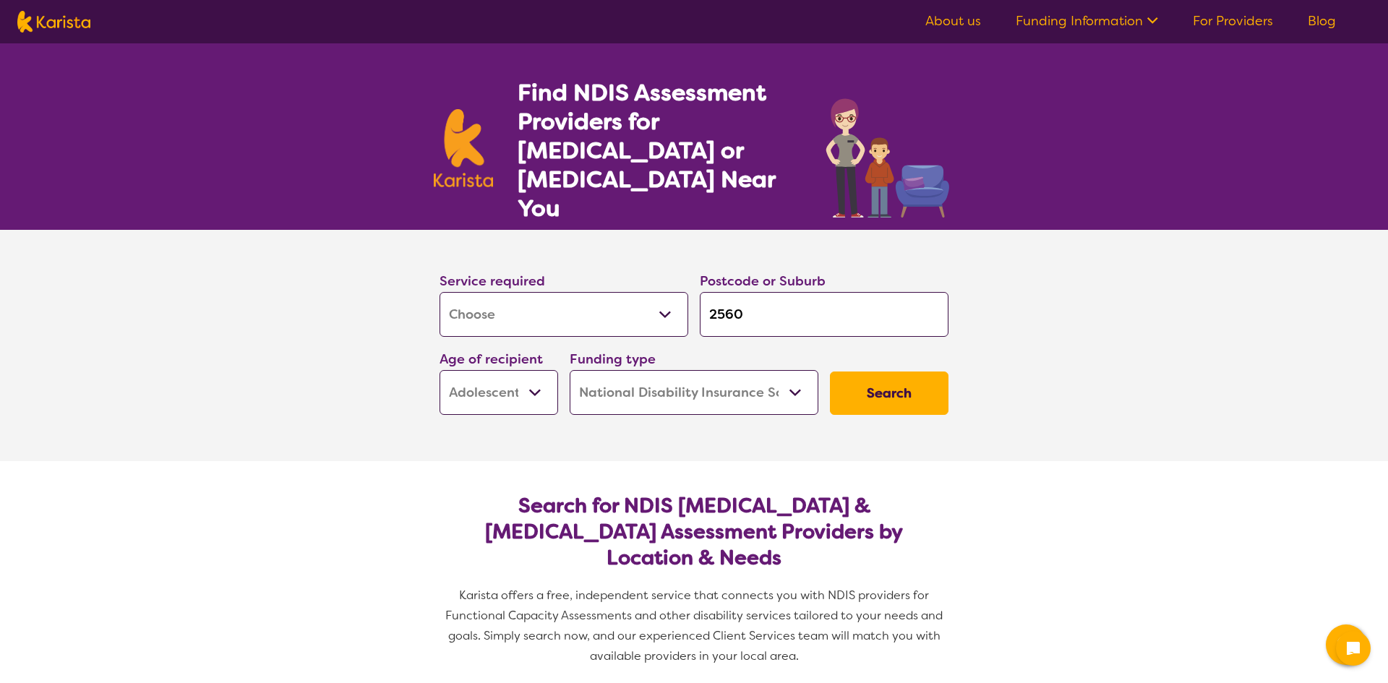
select select "Assessment ([MEDICAL_DATA] or [MEDICAL_DATA])"
select select "AS"
select select "NDIS"
select select "Assessment ([MEDICAL_DATA] or [MEDICAL_DATA])"
select select "AS"
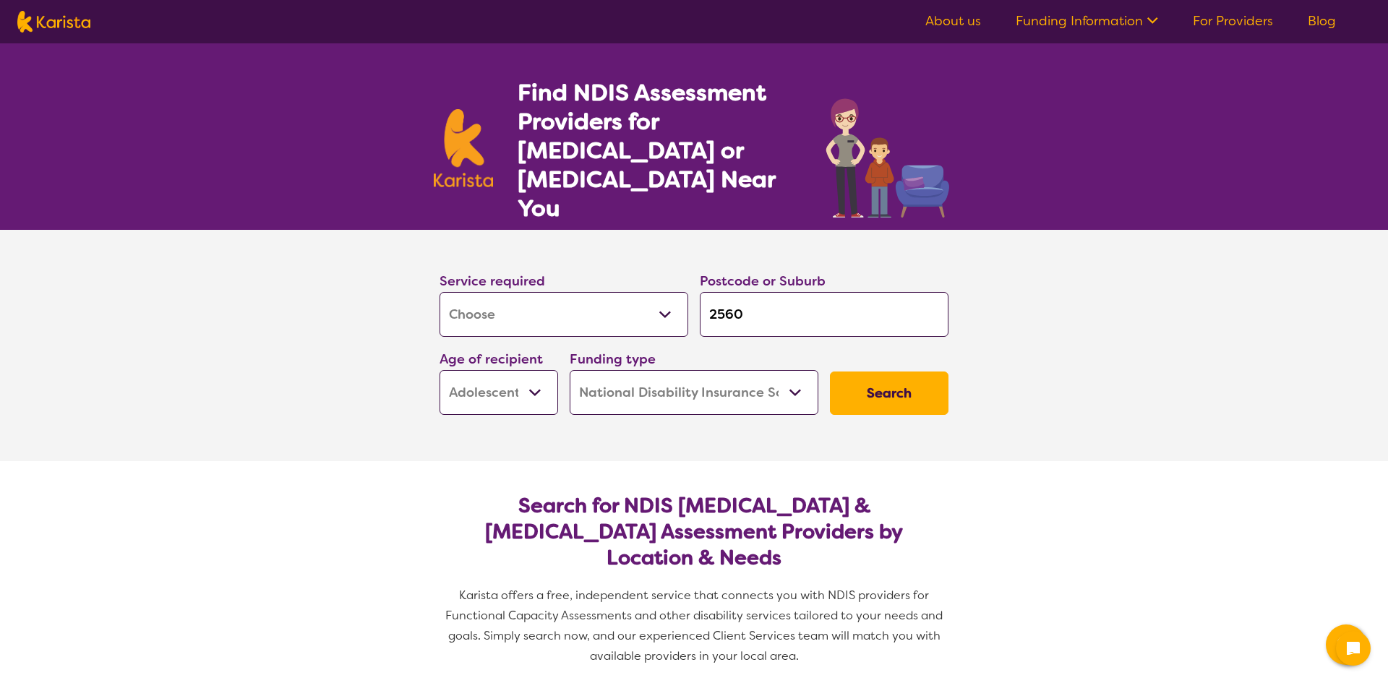
select select "NDIS"
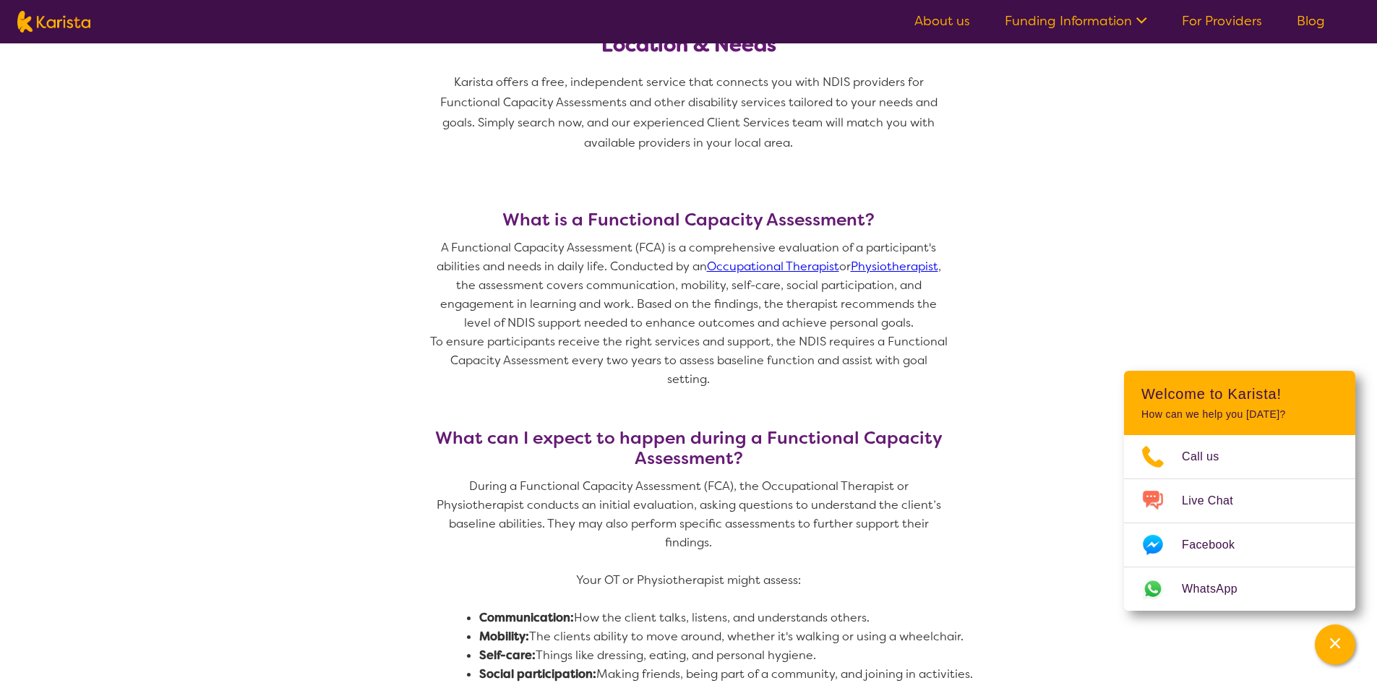
scroll to position [506, 0]
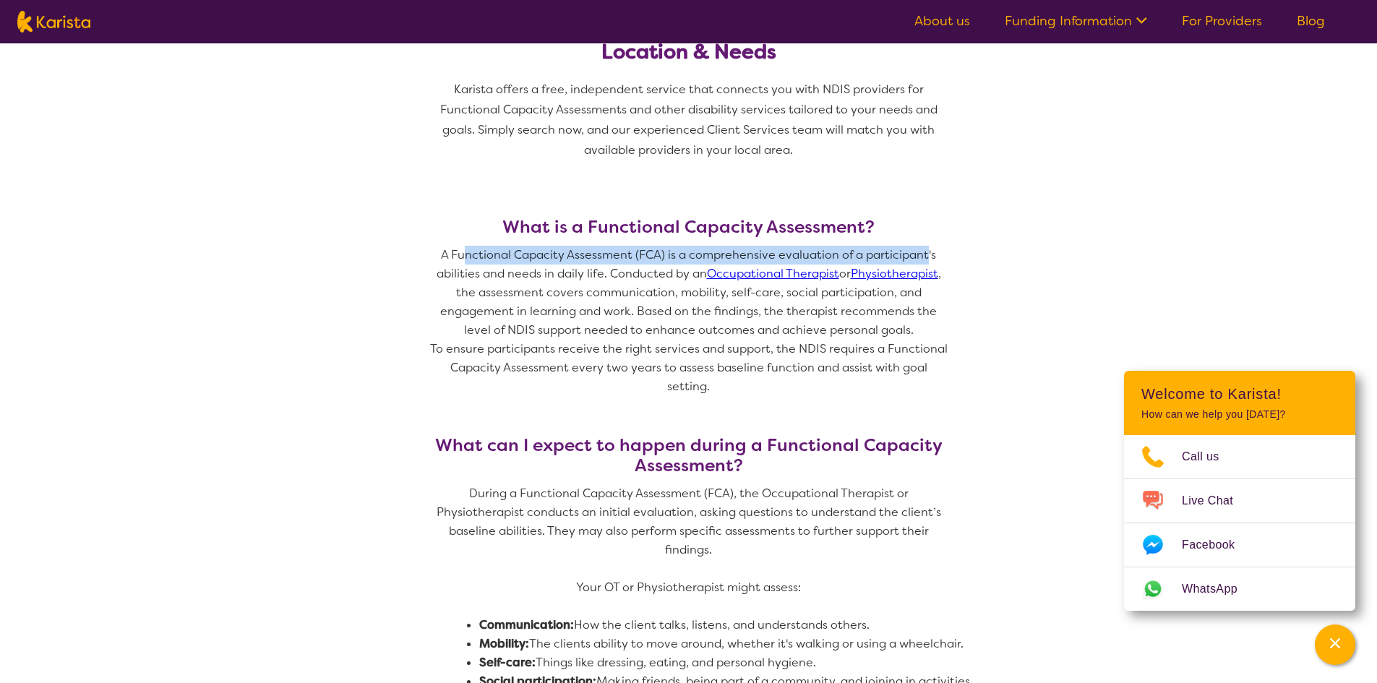
drag, startPoint x: 499, startPoint y: 203, endPoint x: 925, endPoint y: 199, distance: 426.5
click at [925, 246] on p "A Functional Capacity Assessment (FCA) is a comprehensive evaluation of a parti…" at bounding box center [689, 293] width 520 height 94
click at [867, 246] on p "A Functional Capacity Assessment (FCA) is a comprehensive evaluation of a parti…" at bounding box center [689, 293] width 520 height 94
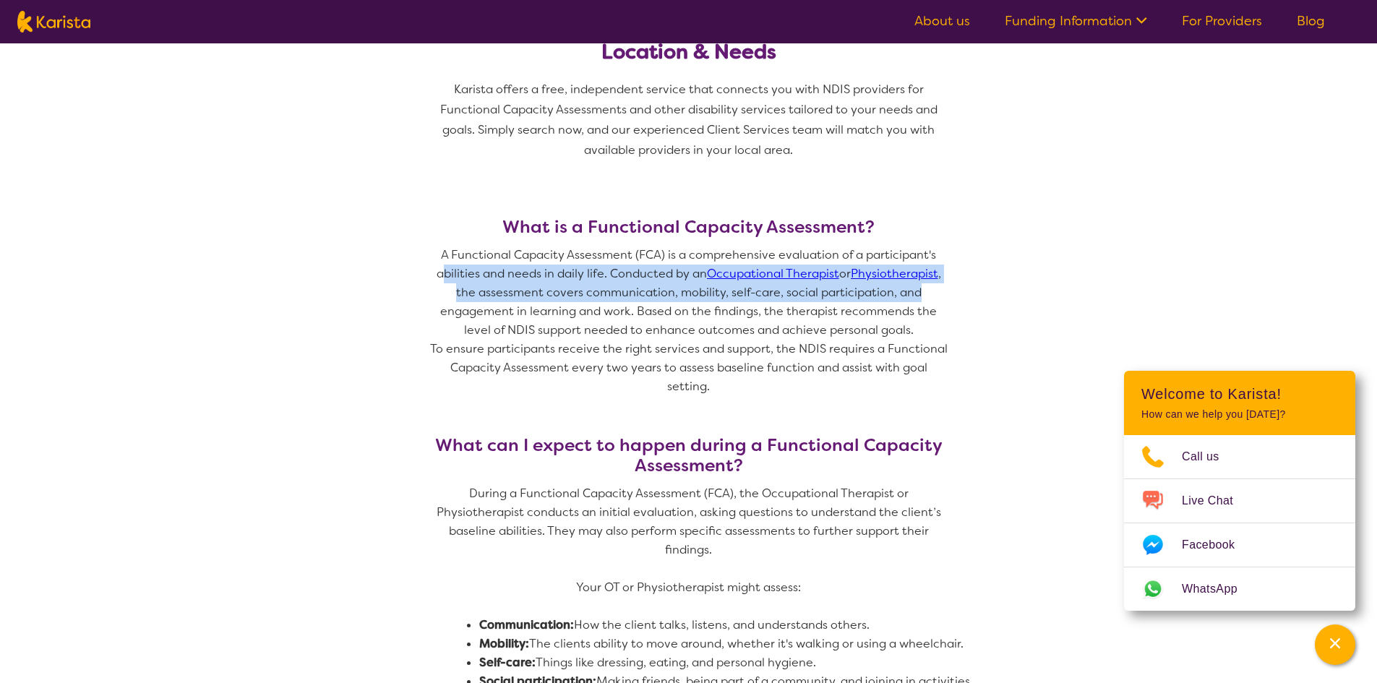
drag, startPoint x: 438, startPoint y: 224, endPoint x: 944, endPoint y: 237, distance: 506.2
click at [944, 246] on p "A Functional Capacity Assessment (FCA) is a comprehensive evaluation of a parti…" at bounding box center [689, 293] width 520 height 94
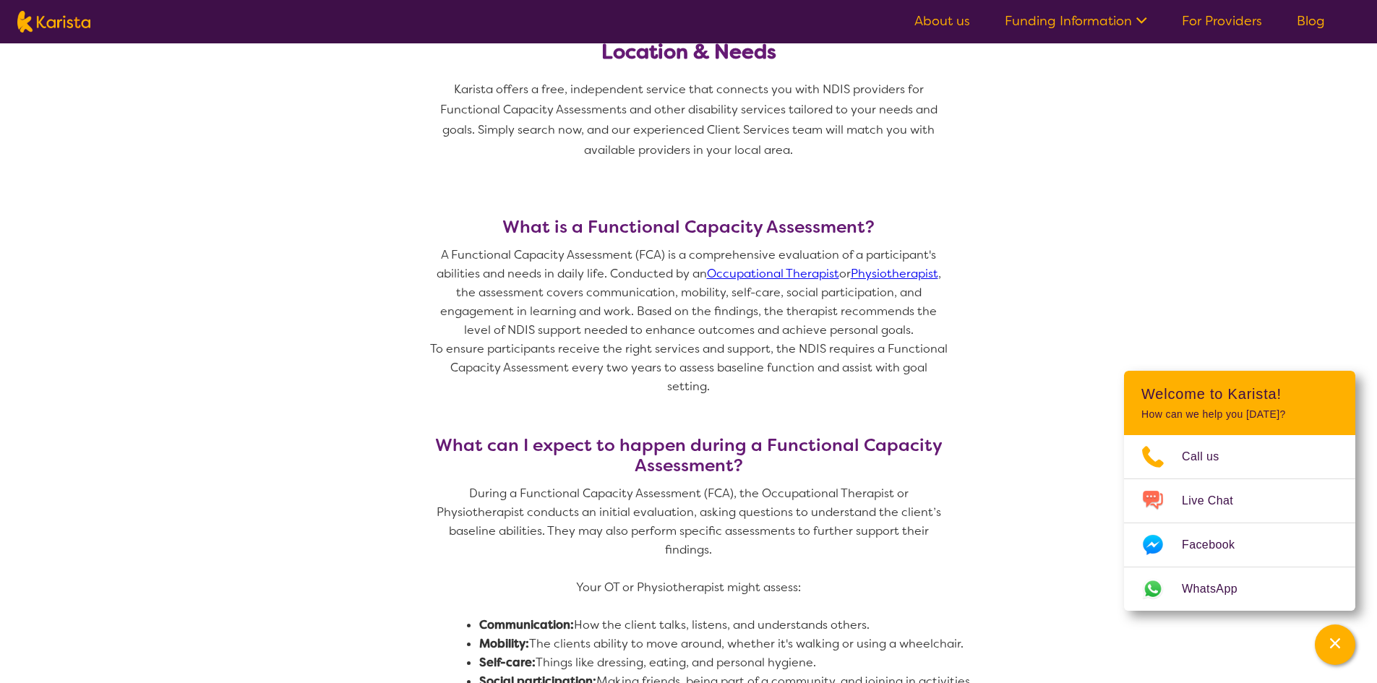
click at [889, 284] on p "A Functional Capacity Assessment (FCA) is a comprehensive evaluation of a parti…" at bounding box center [689, 293] width 520 height 94
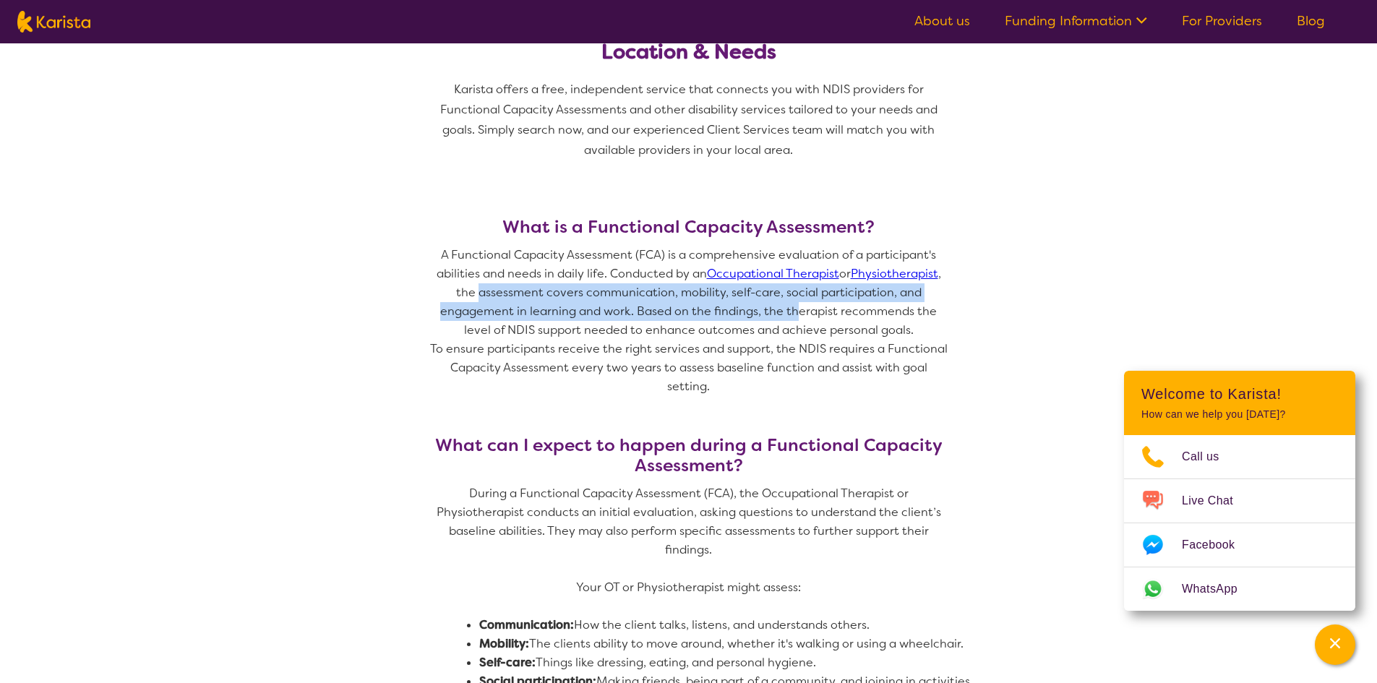
drag, startPoint x: 496, startPoint y: 245, endPoint x: 813, endPoint y: 257, distance: 317.6
click at [811, 257] on p "A Functional Capacity Assessment (FCA) is a comprehensive evaluation of a parti…" at bounding box center [689, 293] width 520 height 94
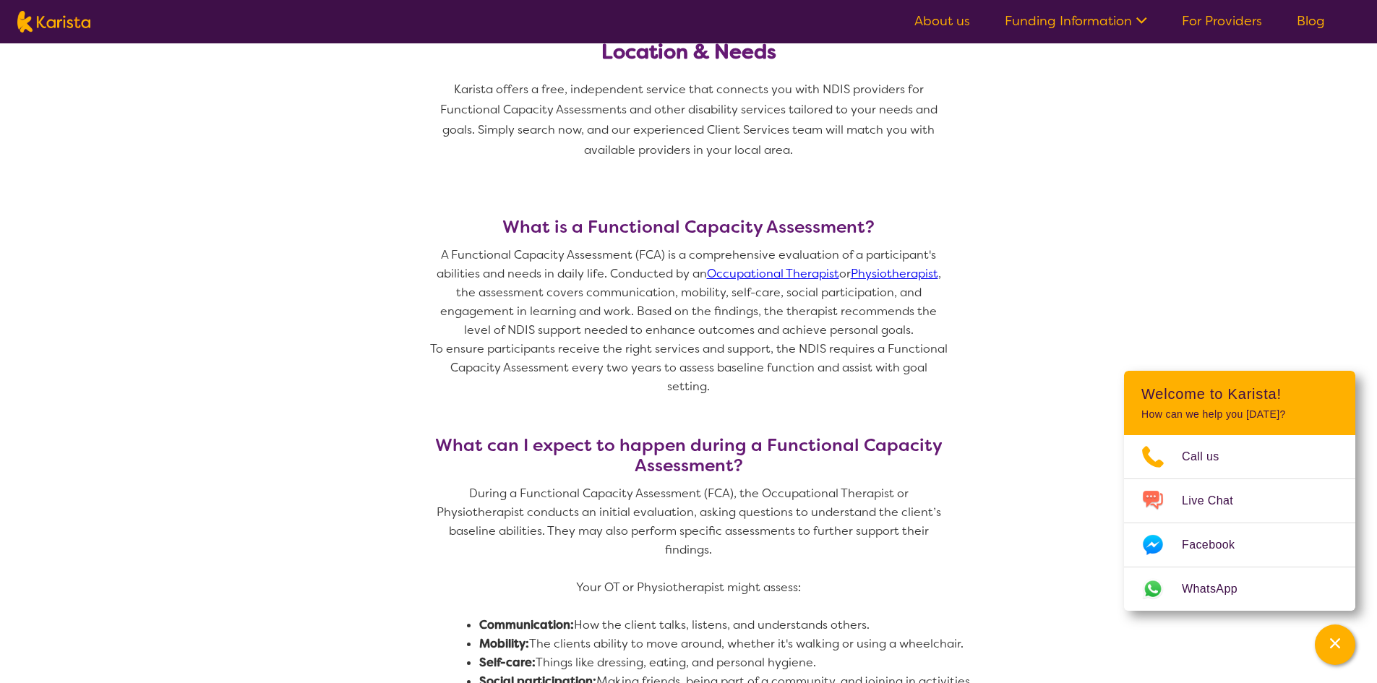
click at [907, 340] on p "To ensure participants receive the right services and support, the NDIS require…" at bounding box center [689, 368] width 520 height 56
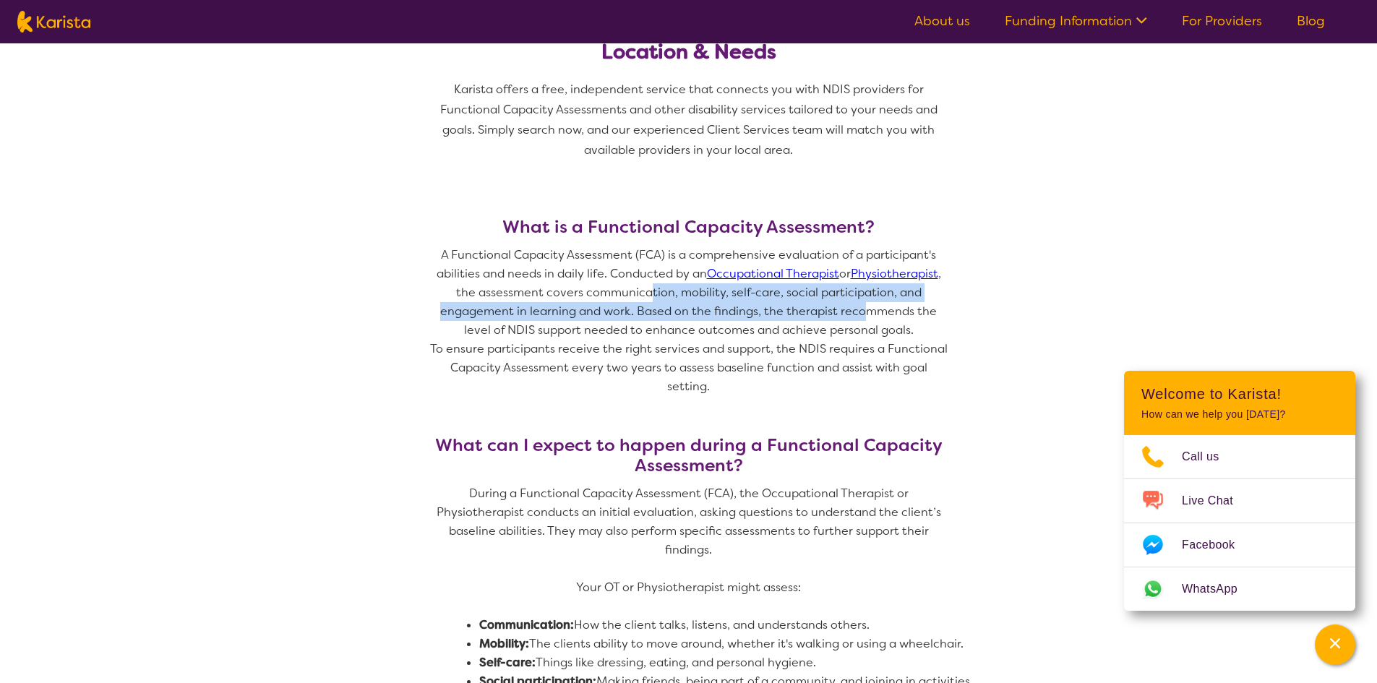
drag, startPoint x: 653, startPoint y: 240, endPoint x: 883, endPoint y: 260, distance: 230.0
click at [877, 258] on p "A Functional Capacity Assessment (FCA) is a comprehensive evaluation of a parti…" at bounding box center [689, 293] width 520 height 94
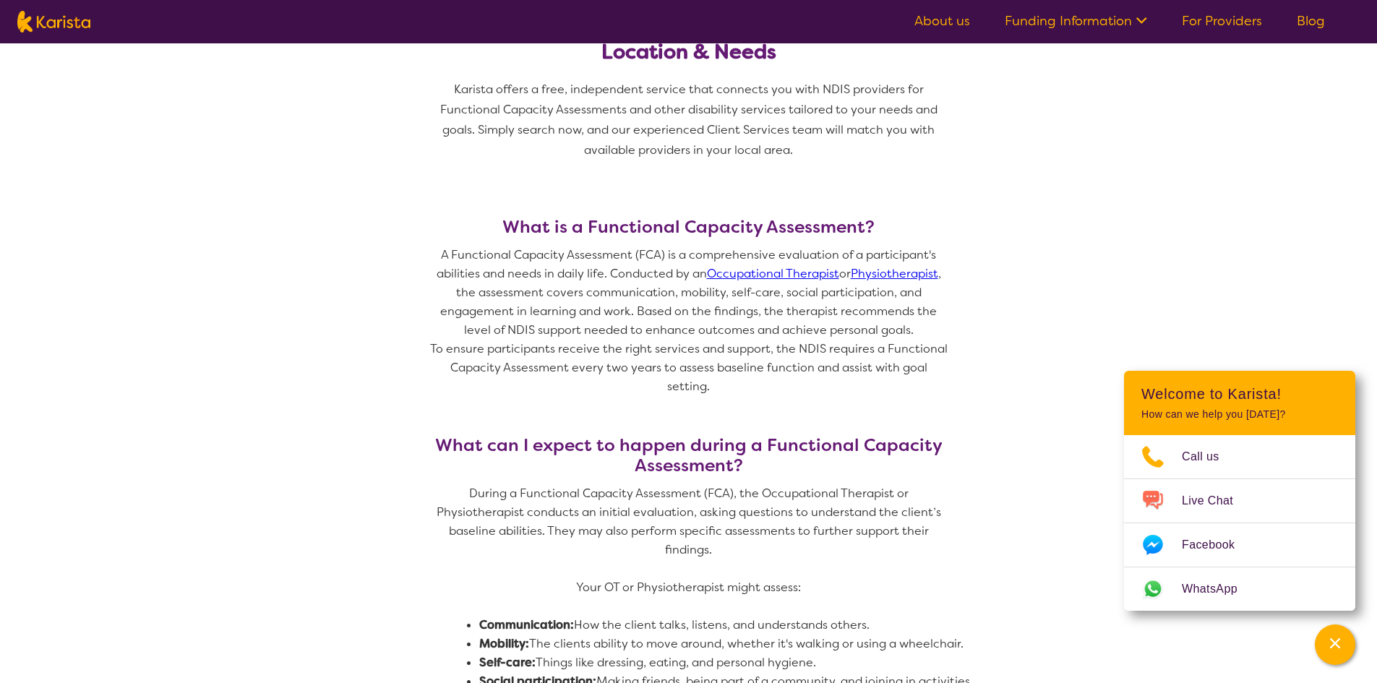
click at [905, 340] on p "To ensure participants receive the right services and support, the NDIS require…" at bounding box center [689, 368] width 520 height 56
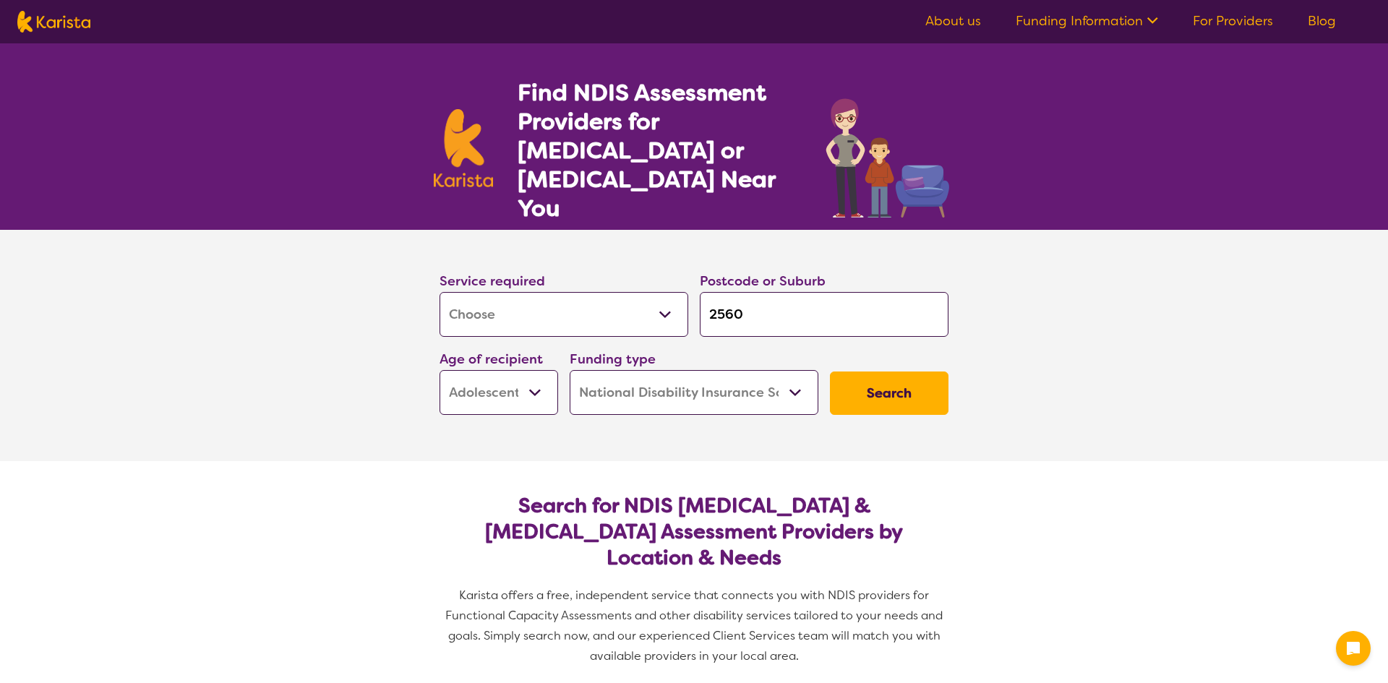
select select "Assessment ([MEDICAL_DATA] or [MEDICAL_DATA])"
select select "AS"
select select "NDIS"
select select "Assessment ([MEDICAL_DATA] or [MEDICAL_DATA])"
select select "AS"
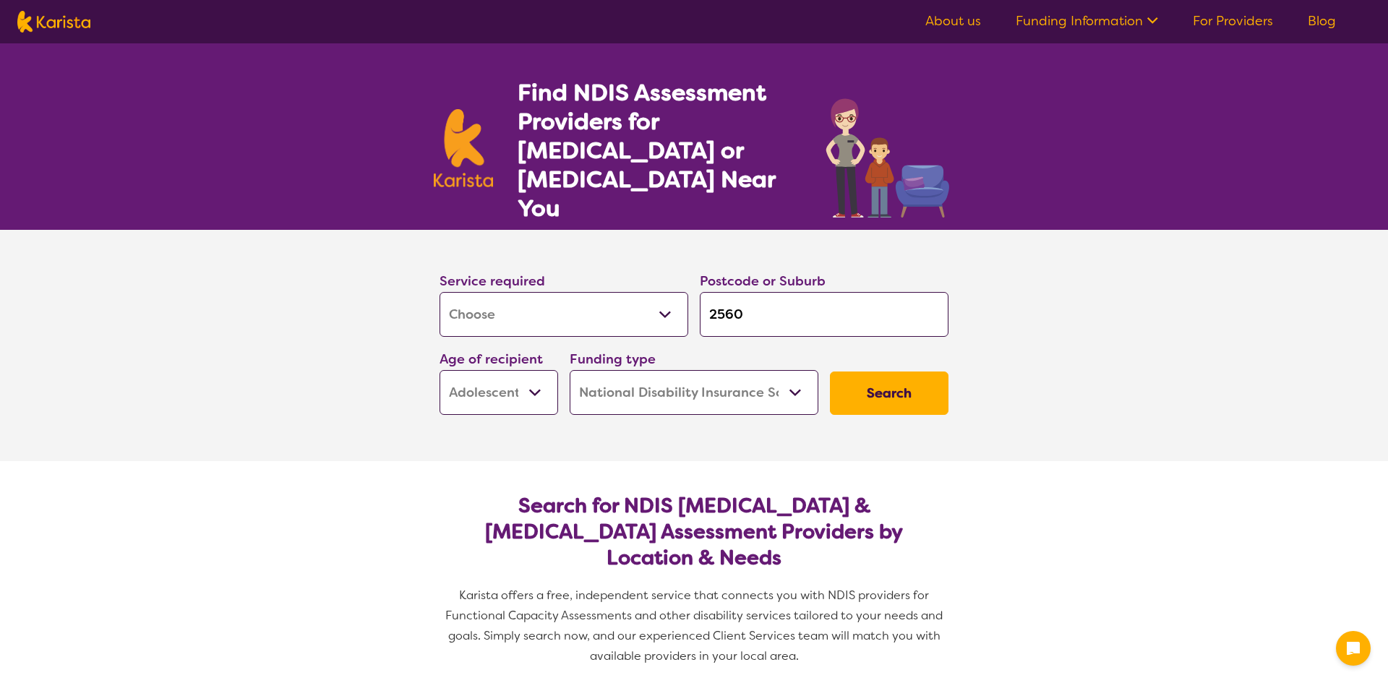
select select "NDIS"
